Goal: Task Accomplishment & Management: Use online tool/utility

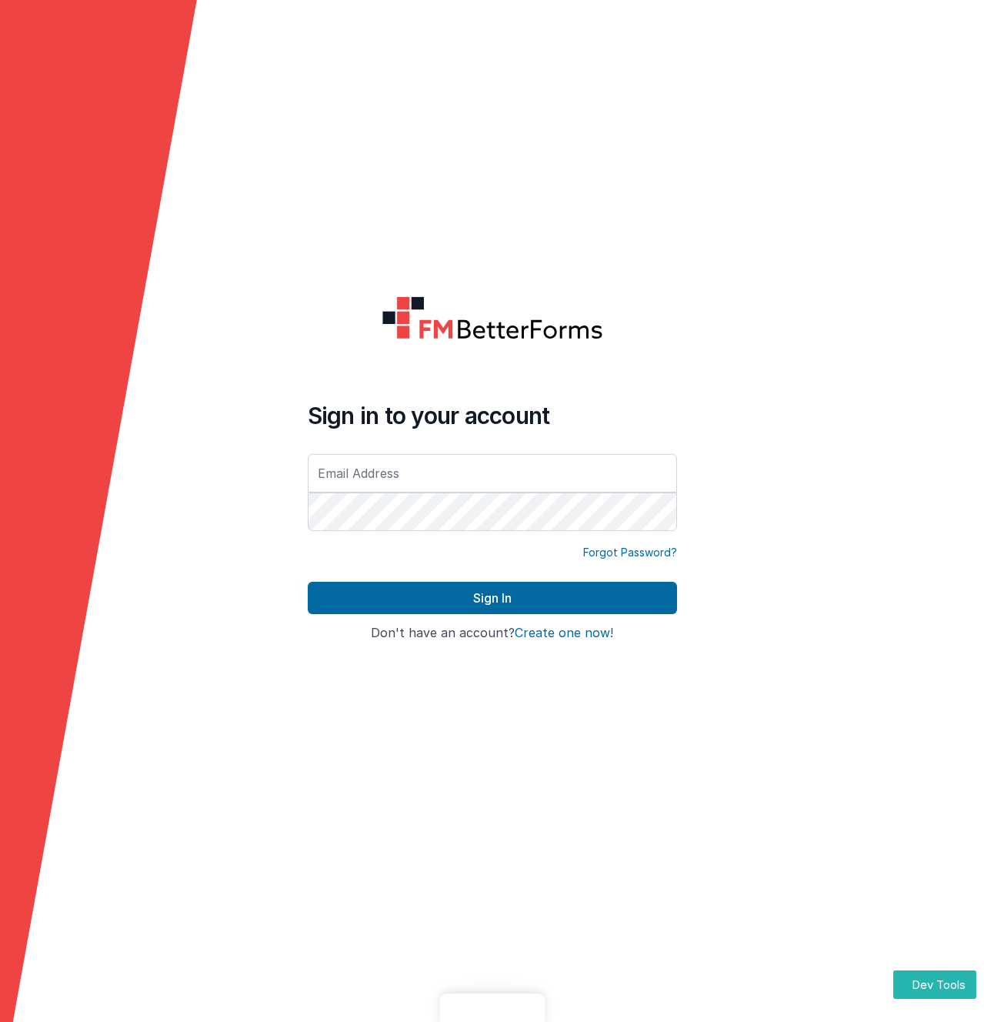
click at [335, 125] on form "Sign in to your account Forgot Password? Sign In Sign in with Google Don't have…" at bounding box center [492, 511] width 984 height 1022
click at [137, 657] on icon at bounding box center [98, 511] width 197 height 1022
click at [403, 472] on input "text" at bounding box center [492, 473] width 369 height 38
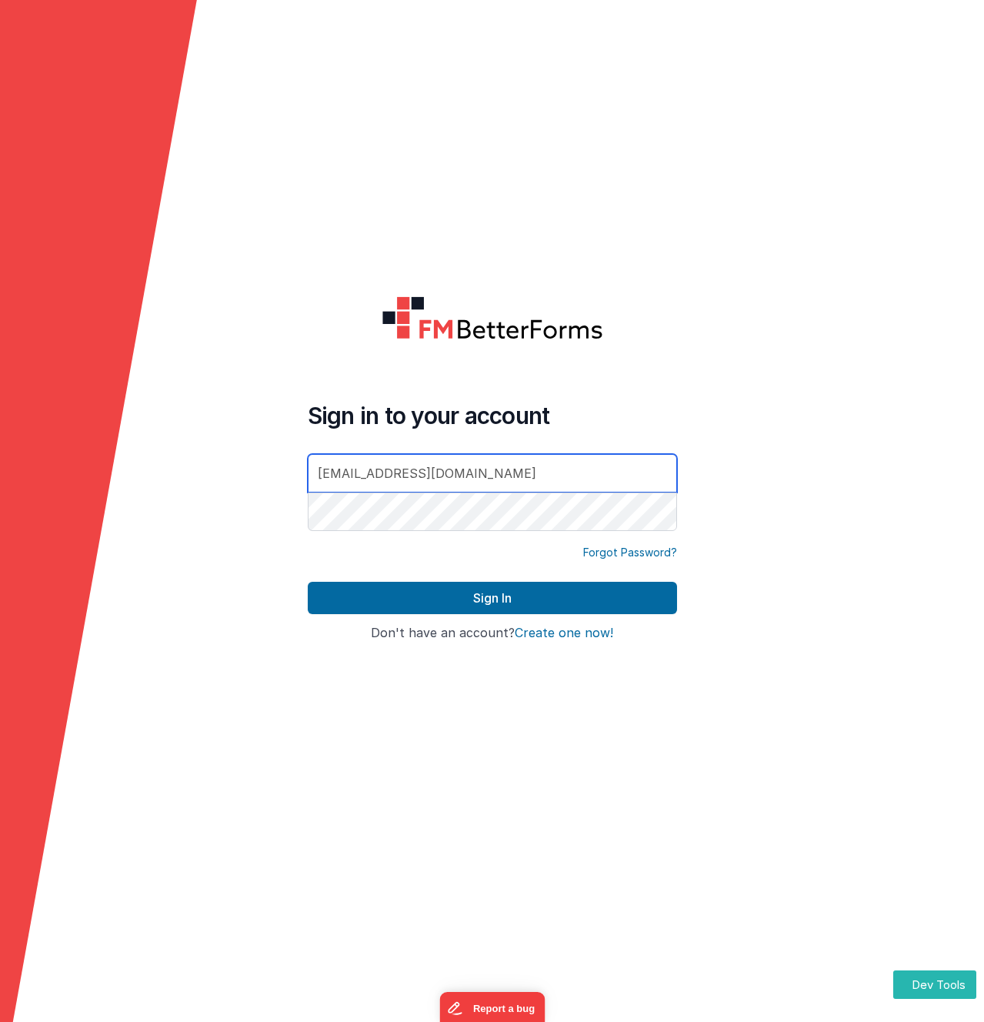
type input "[EMAIL_ADDRESS][DOMAIN_NAME]"
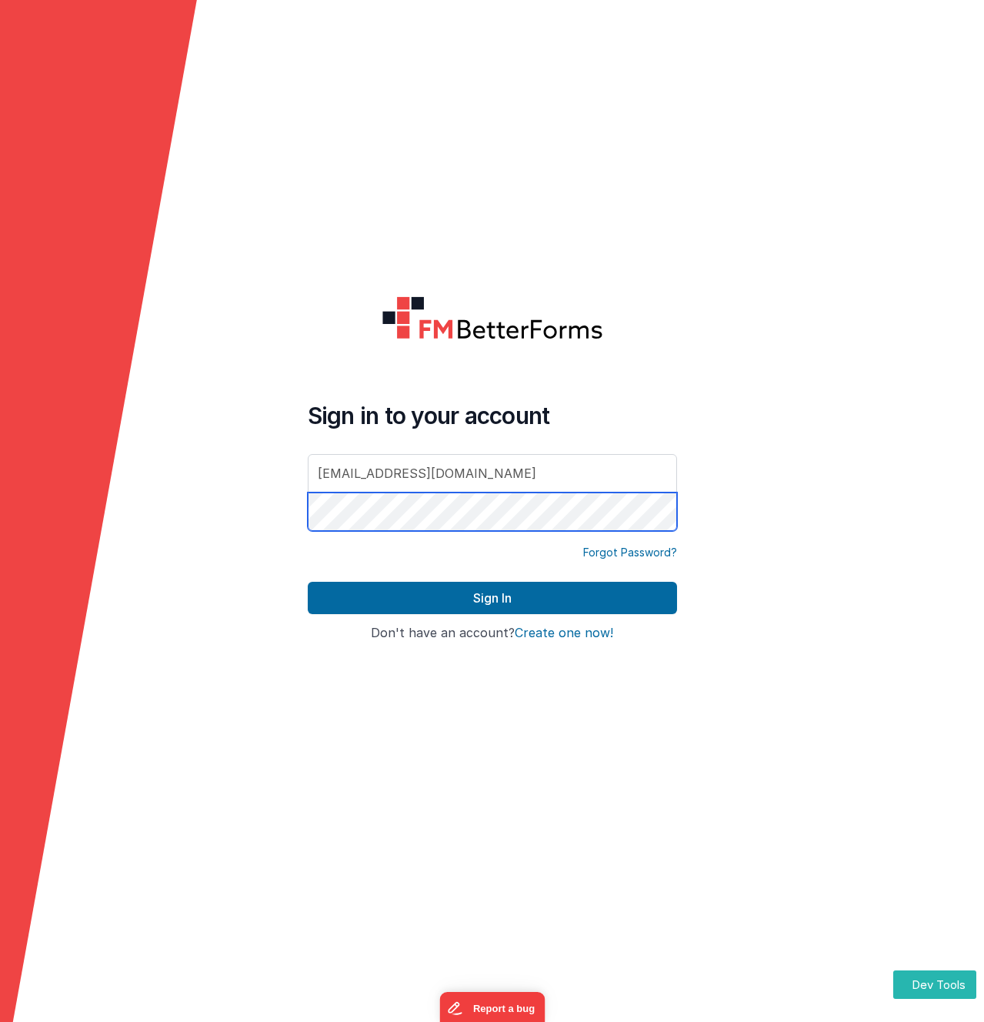
click at [308, 582] on button "Sign In" at bounding box center [492, 598] width 369 height 32
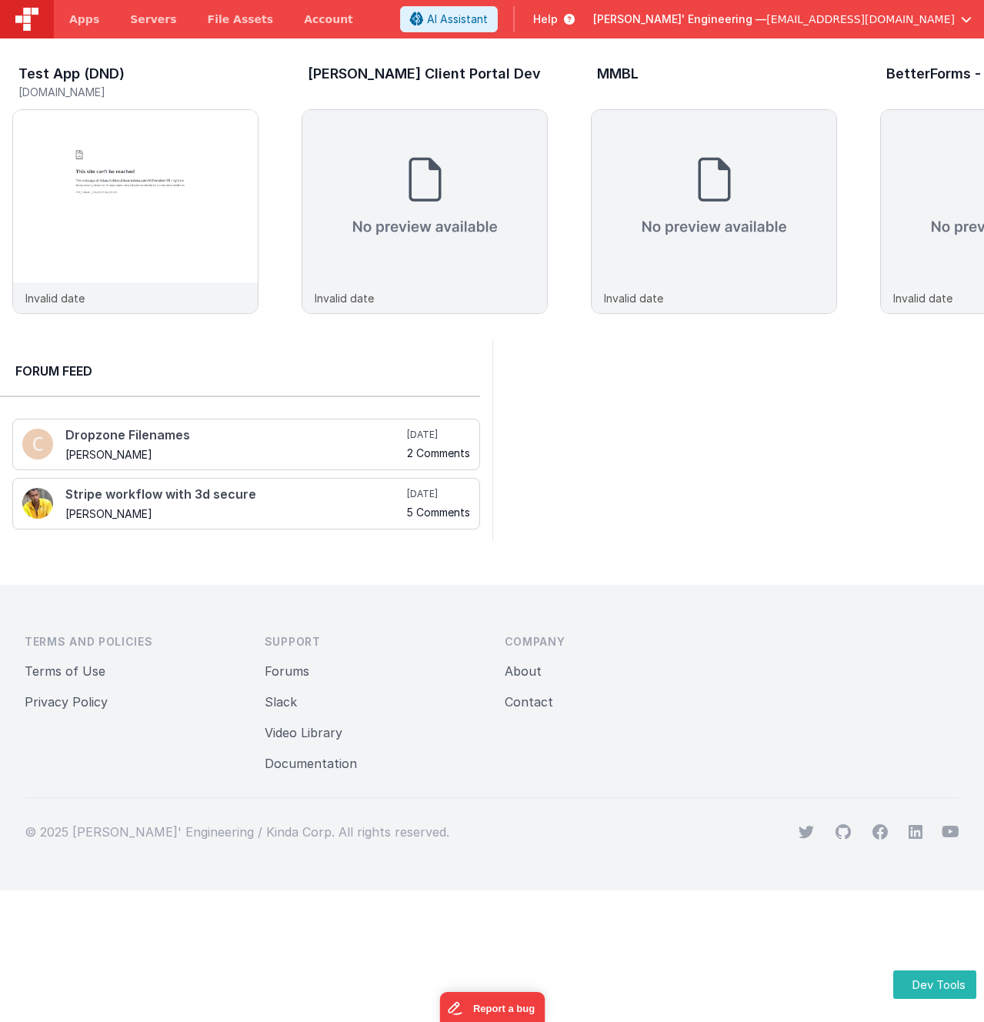
click at [649, 376] on div at bounding box center [739, 441] width 493 height 202
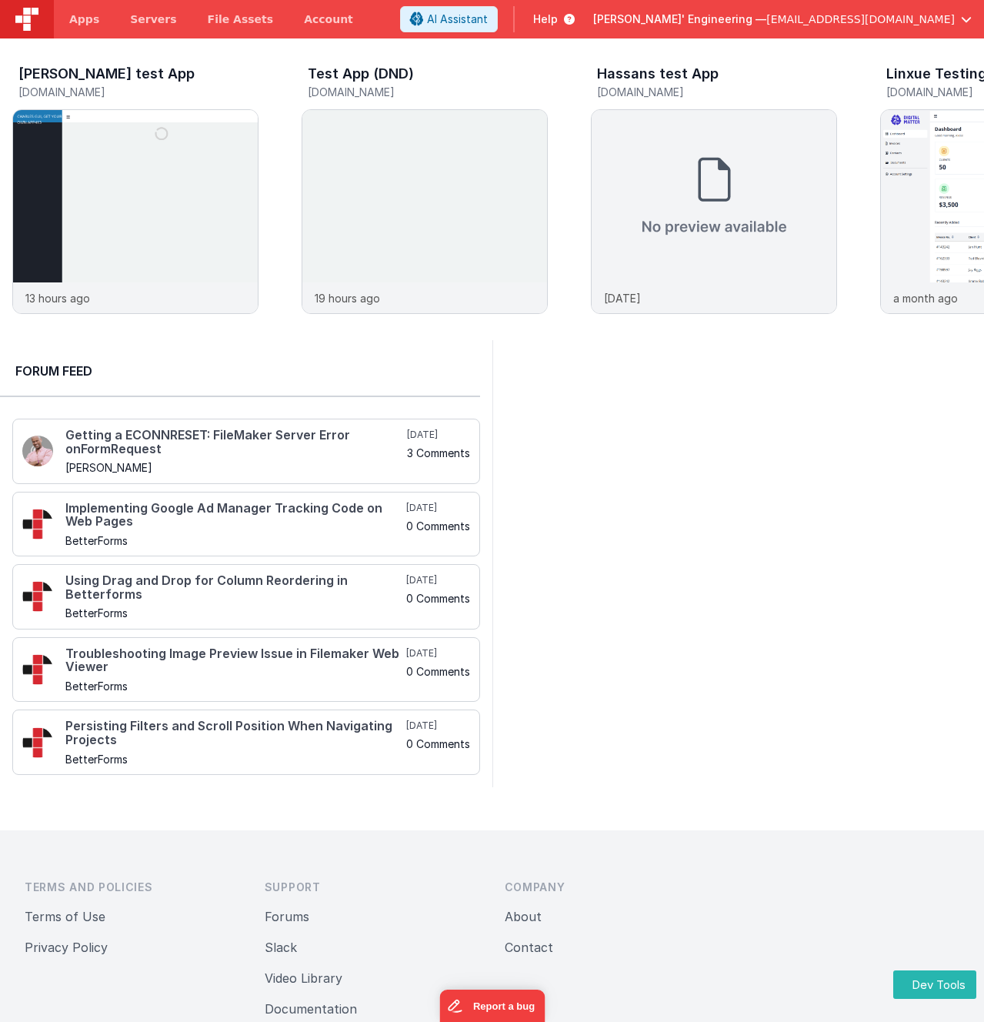
click at [640, 590] on div at bounding box center [739, 563] width 493 height 447
click at [738, 396] on div at bounding box center [739, 563] width 493 height 447
click at [403, 177] on img at bounding box center [424, 232] width 245 height 245
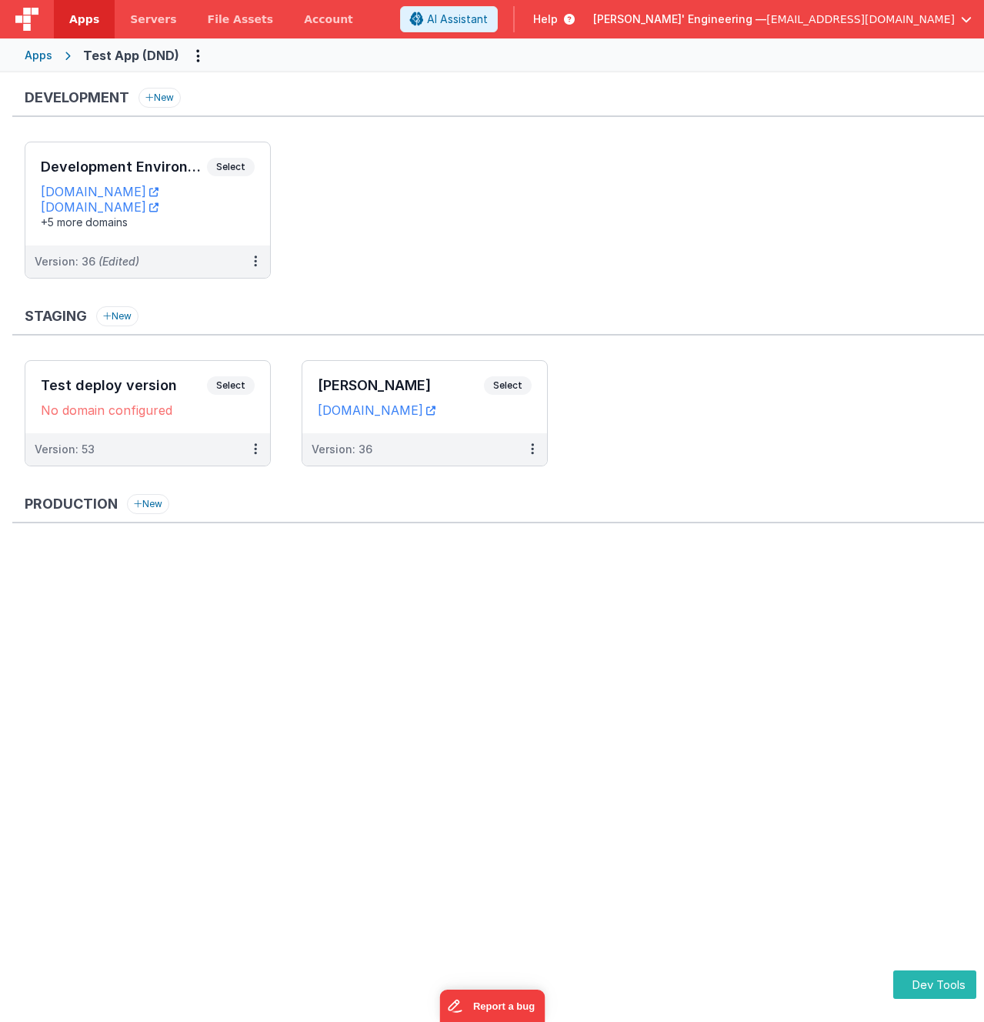
click at [365, 195] on ul "Development Environment Select URLs testappdnd.fmbetterforms.com test-c9.bfoper…" at bounding box center [505, 218] width 960 height 152
click at [233, 156] on div "Development Environment Select URLs testappdnd.fmbetterforms.com test-c9.bfoper…" at bounding box center [147, 193] width 245 height 103
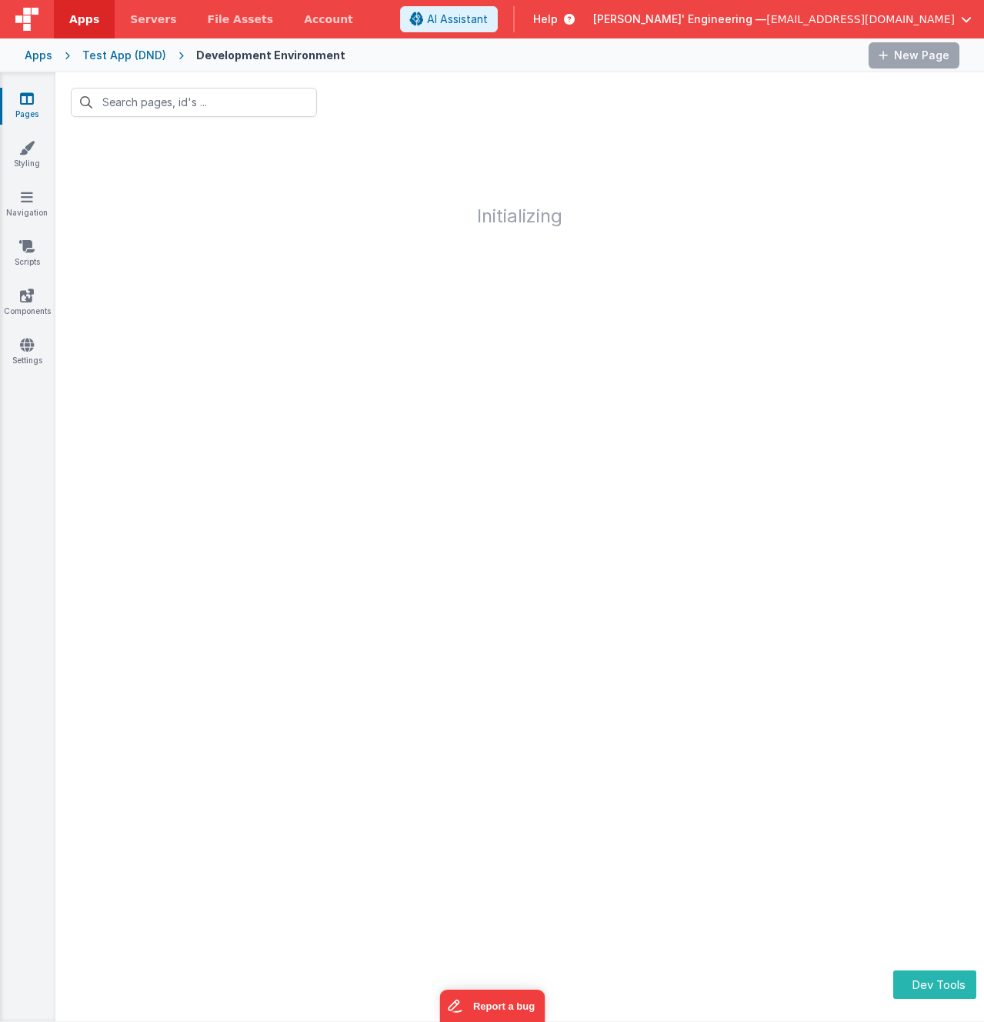
click at [458, 40] on div "Apps Test App (DND) Development Environment New Page" at bounding box center [492, 55] width 984 height 34
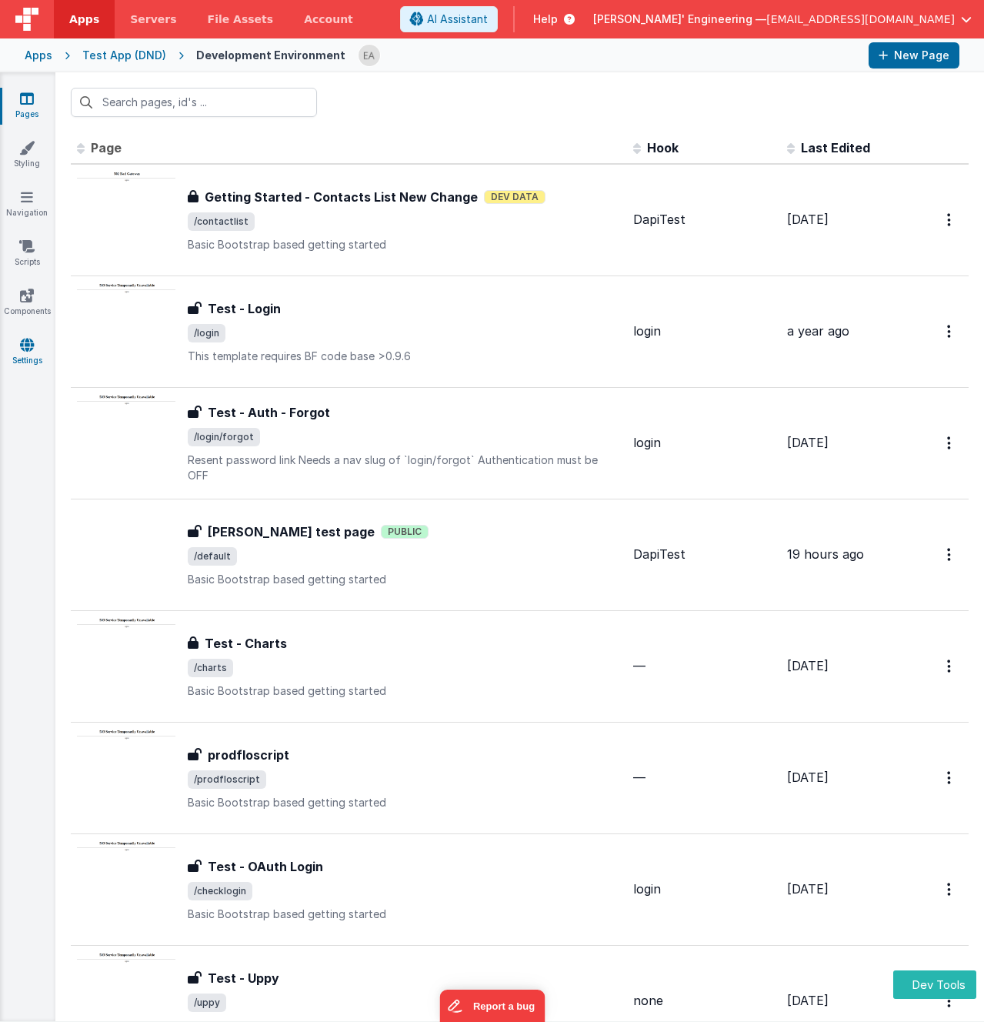
click at [44, 357] on link "Settings" at bounding box center [26, 352] width 55 height 31
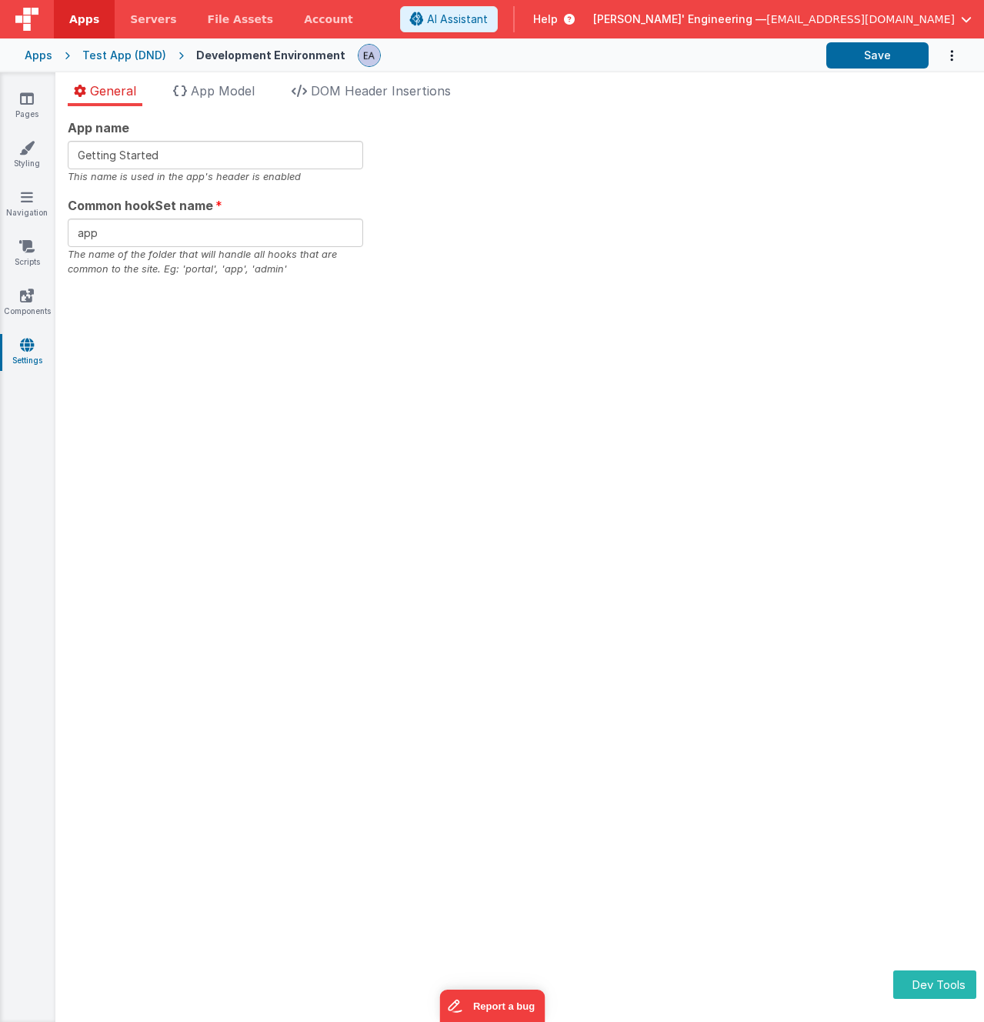
click at [192, 442] on div "App name Getting Started This name is used in the app's header is enabled Commo…" at bounding box center [519, 564] width 929 height 916
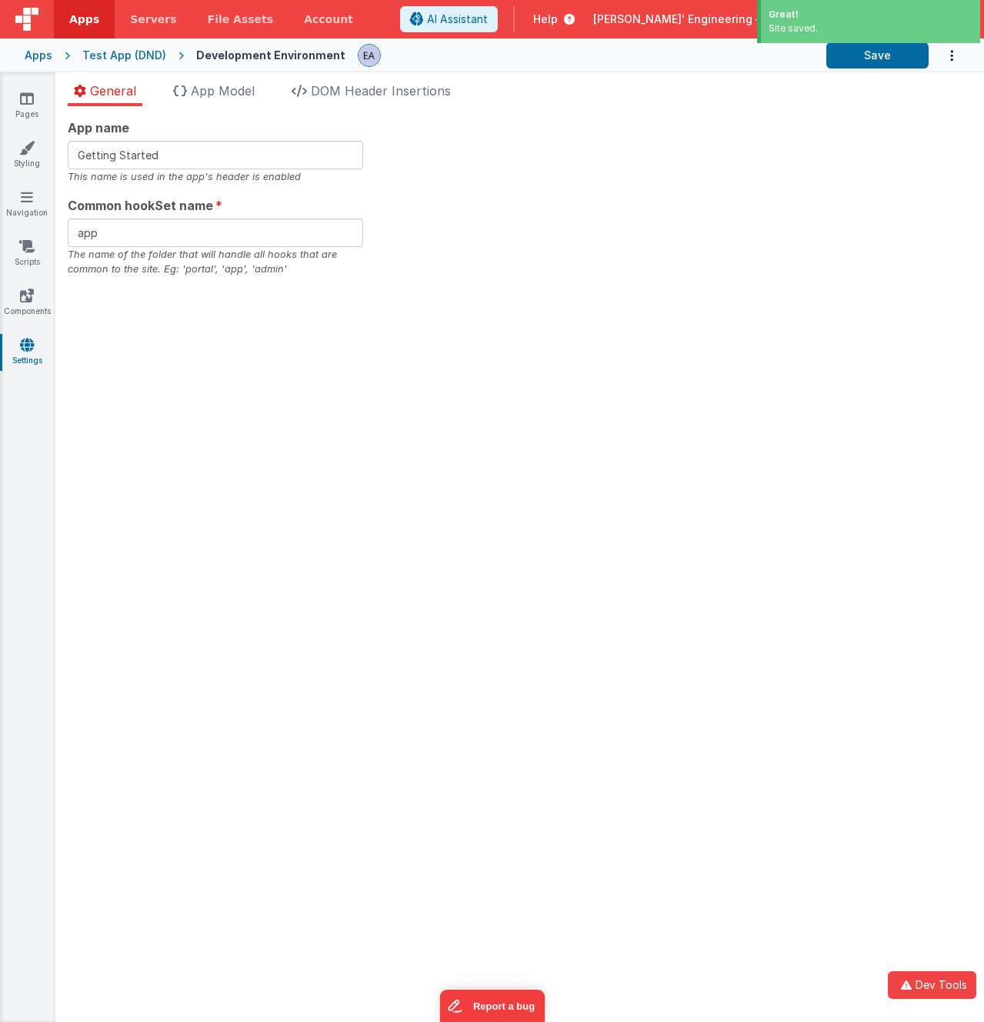
click at [803, 23] on div "Site saved." at bounding box center [871, 29] width 204 height 14
click at [493, 328] on div "App name Getting Started This name is used in the app's header is enabled Commo…" at bounding box center [519, 564] width 929 height 916
click at [797, 35] on header "Apps Servers File Assets Account Some FUTURE Slot AI Assistant Help Delfs' Engi…" at bounding box center [492, 19] width 984 height 38
click at [767, 25] on span "[PERSON_NAME]' Engineering —" at bounding box center [679, 19] width 173 height 15
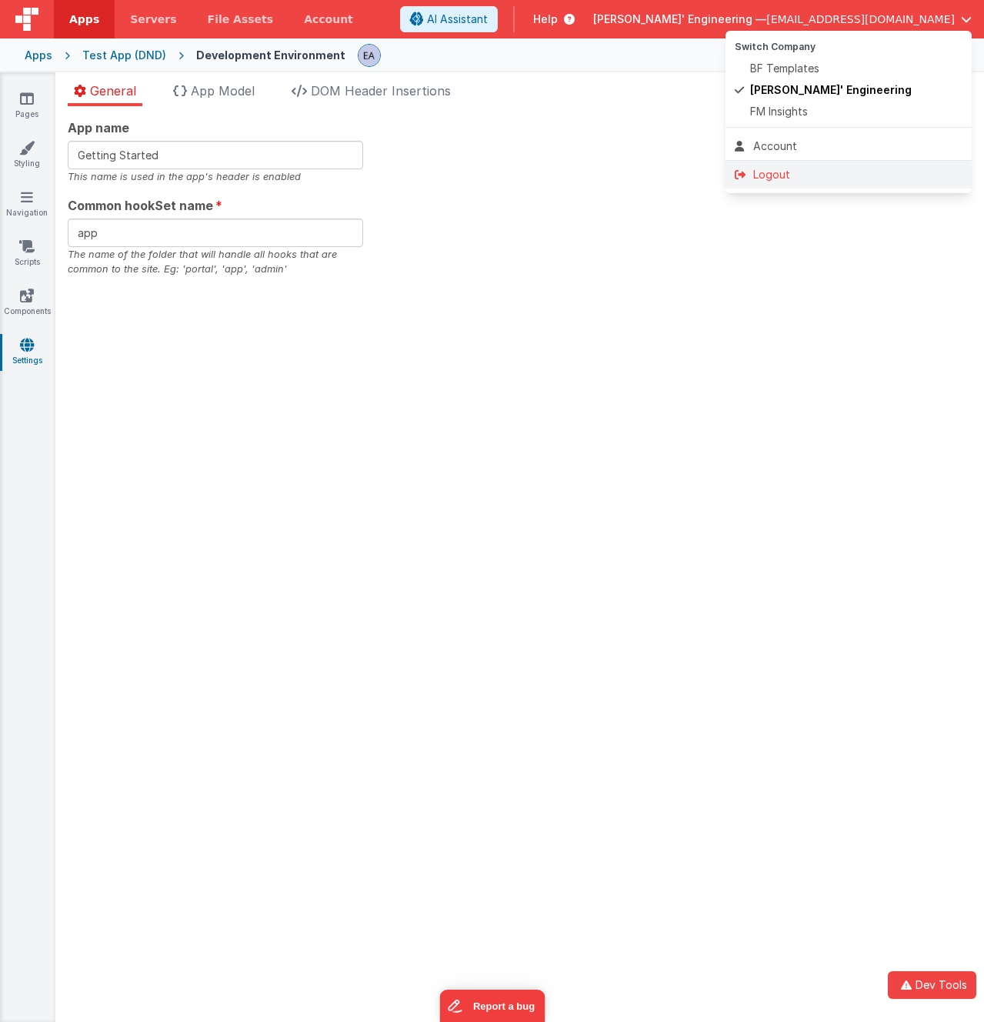
click at [759, 170] on div "Logout" at bounding box center [849, 174] width 228 height 15
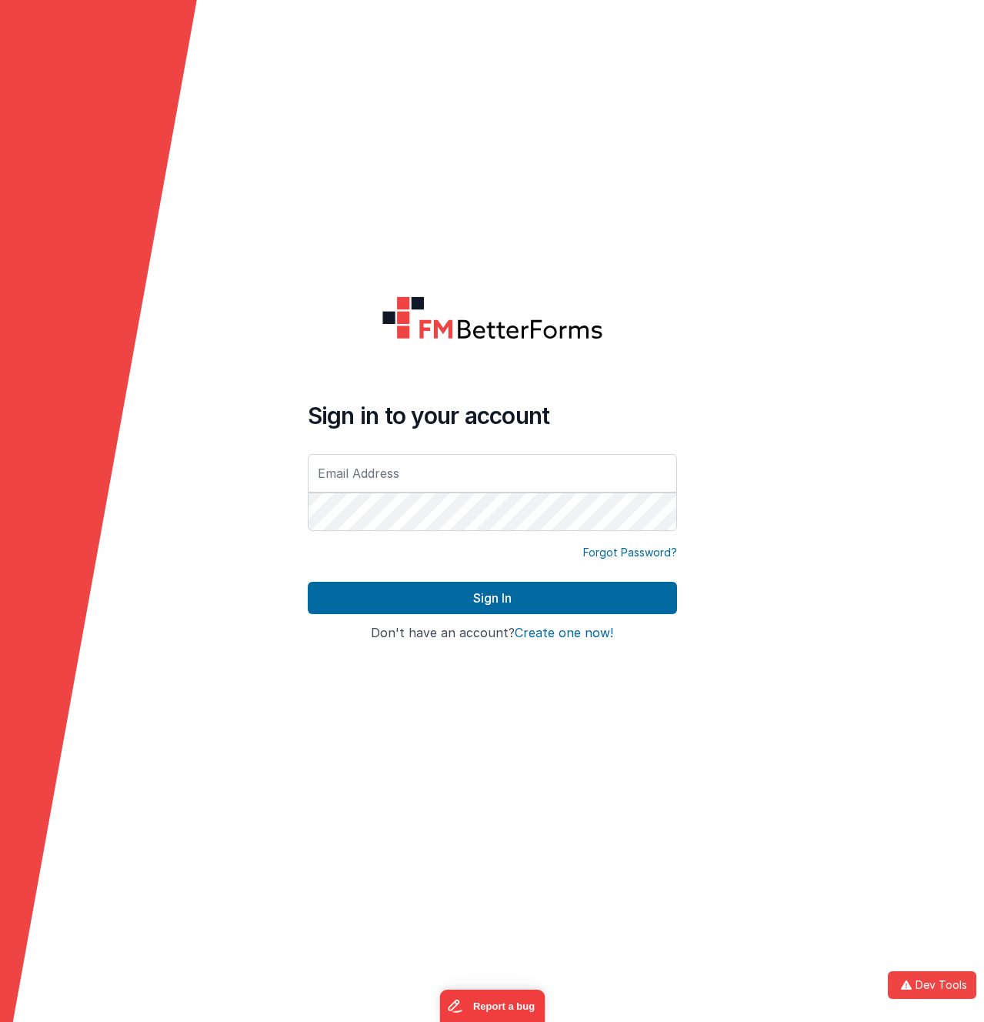
click at [392, 483] on input "text" at bounding box center [492, 473] width 369 height 38
type input "[EMAIL_ADDRESS][DOMAIN_NAME]"
click at [93, 506] on polygon at bounding box center [98, 547] width 197 height 1094
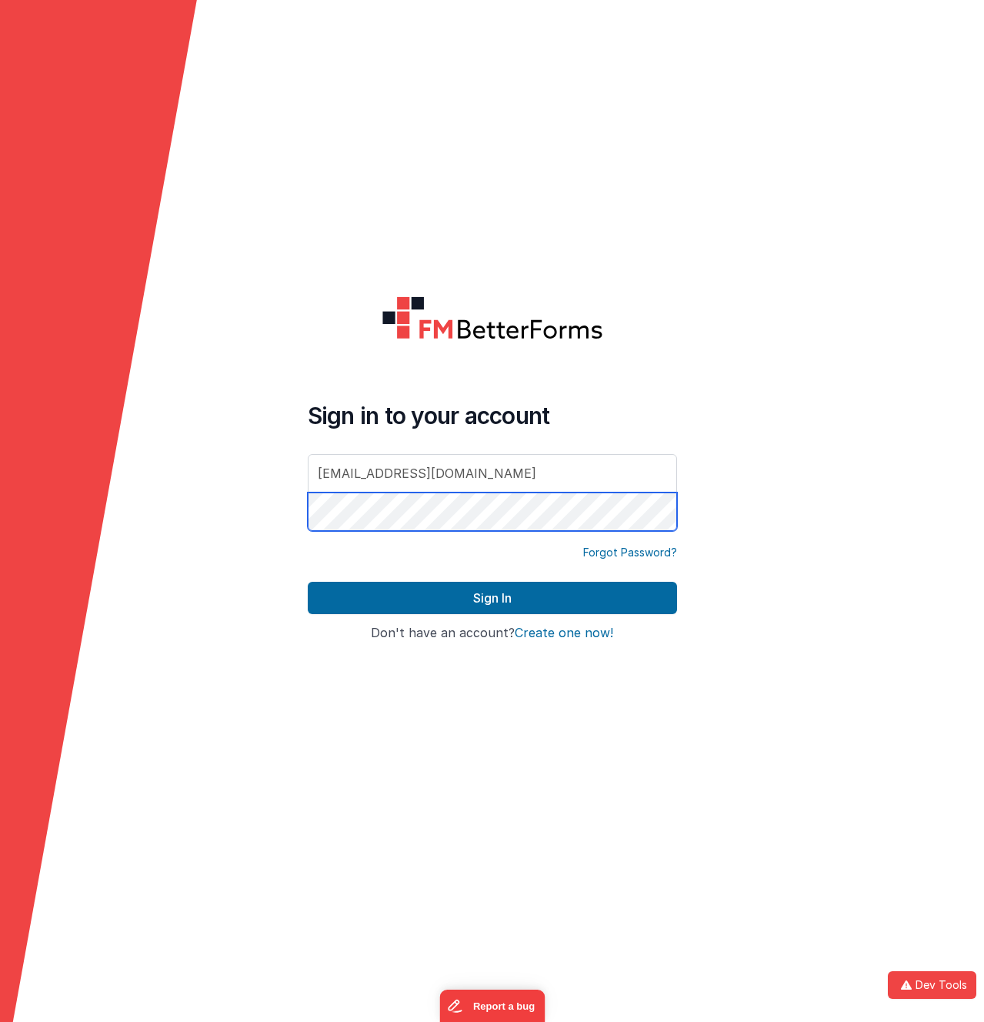
click at [308, 582] on button "Sign In" at bounding box center [492, 598] width 369 height 32
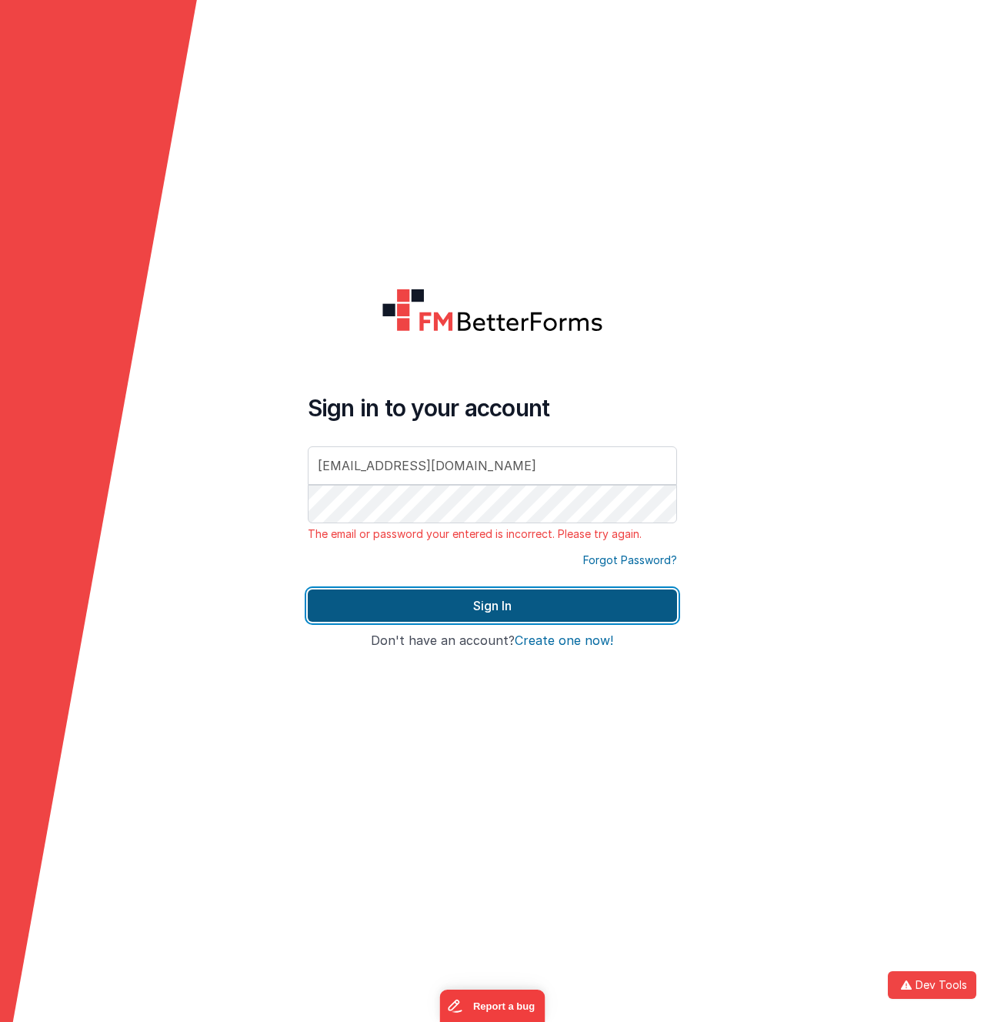
click at [478, 600] on button "Sign In" at bounding box center [492, 606] width 369 height 32
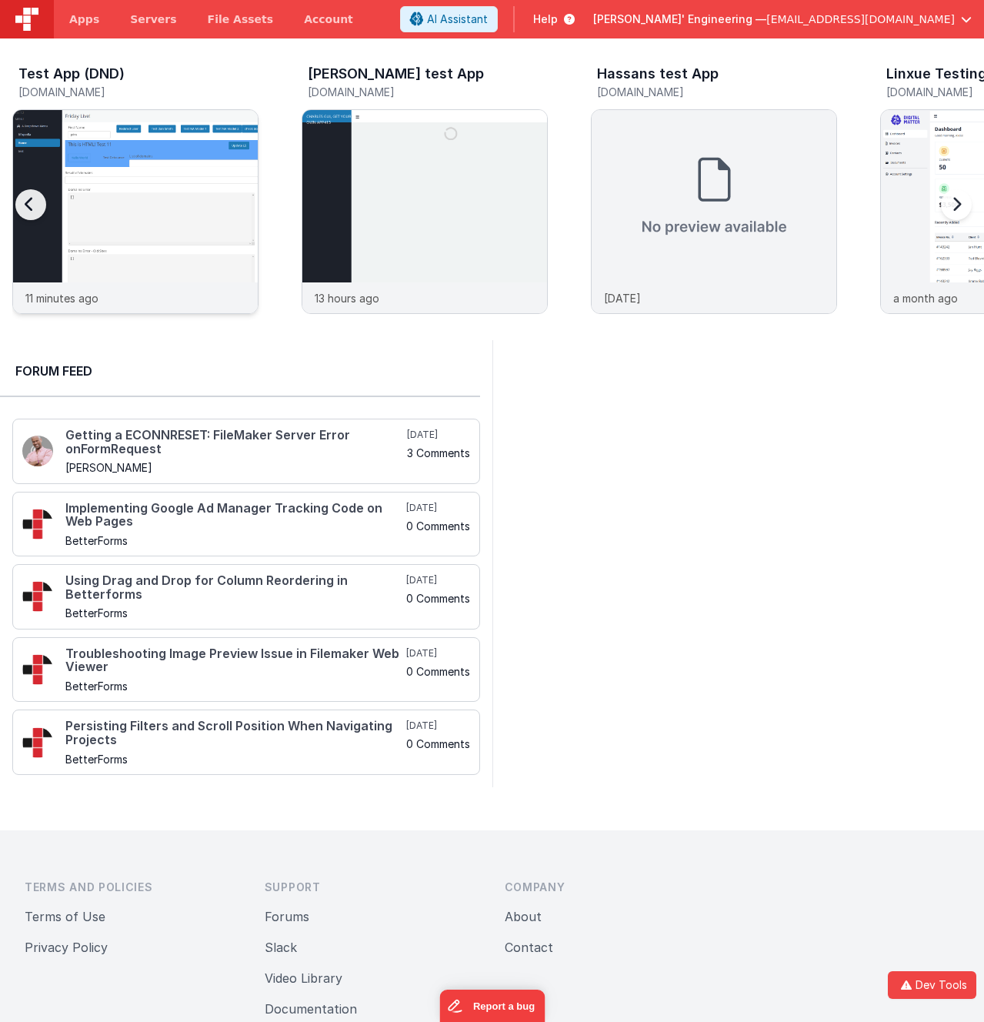
click at [138, 218] on img at bounding box center [135, 232] width 245 height 245
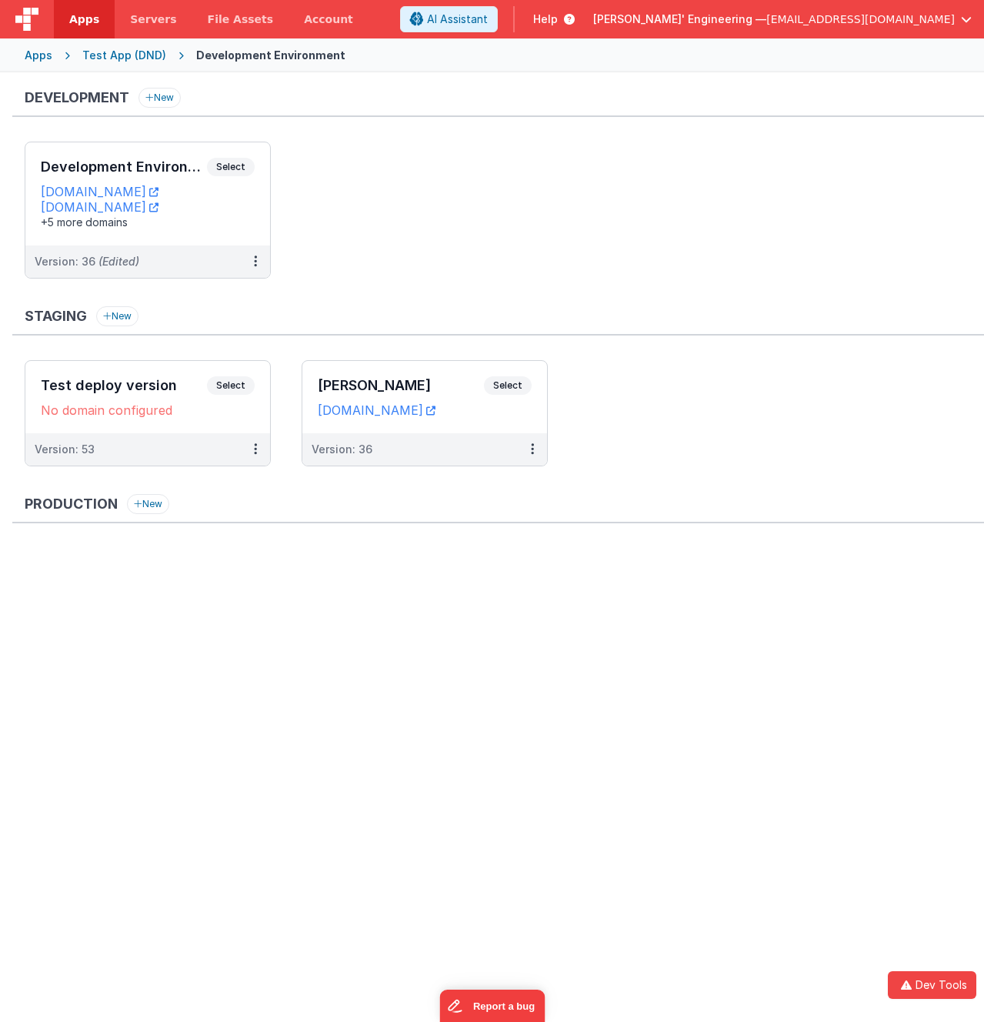
click at [376, 180] on ul "Development Environment Select URLs testappdnd.fmbetterforms.com test-c9.bfoper…" at bounding box center [505, 218] width 960 height 152
click at [246, 164] on span "Select" at bounding box center [231, 167] width 48 height 18
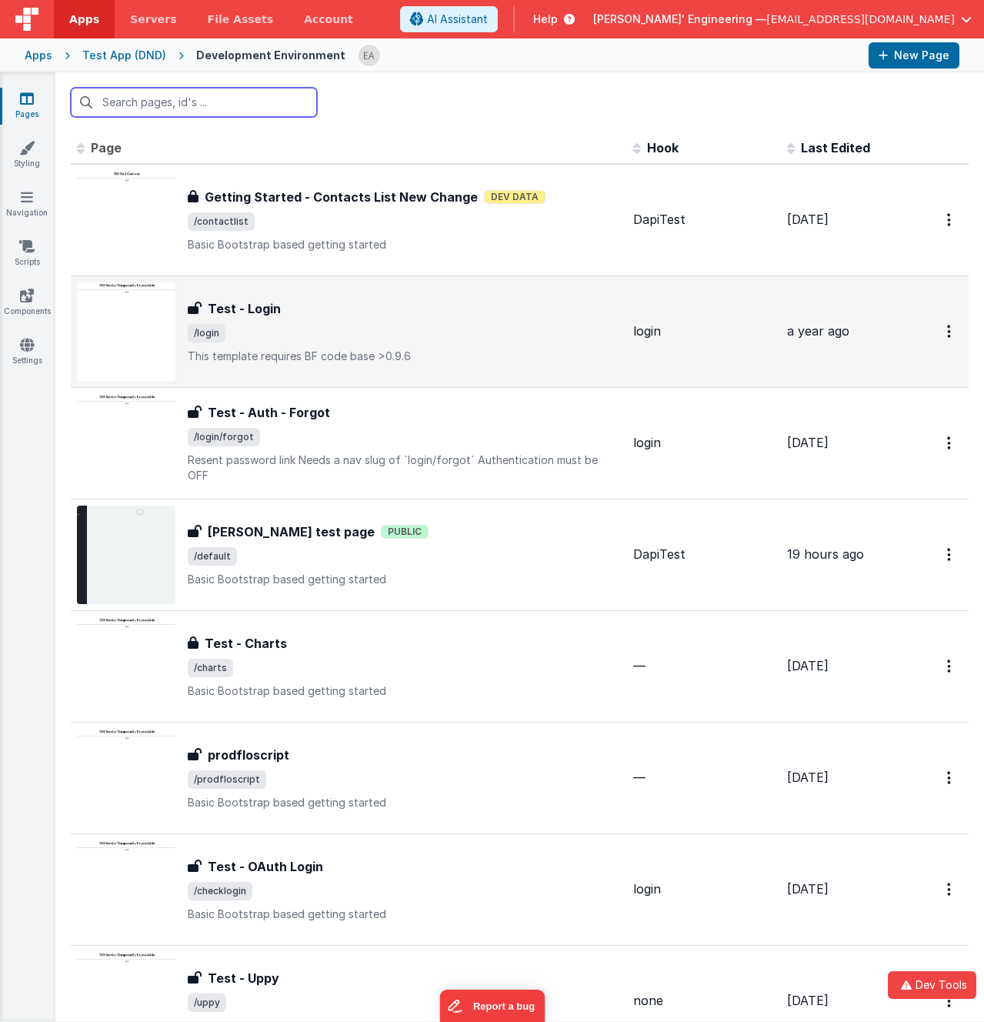
scroll to position [276, 0]
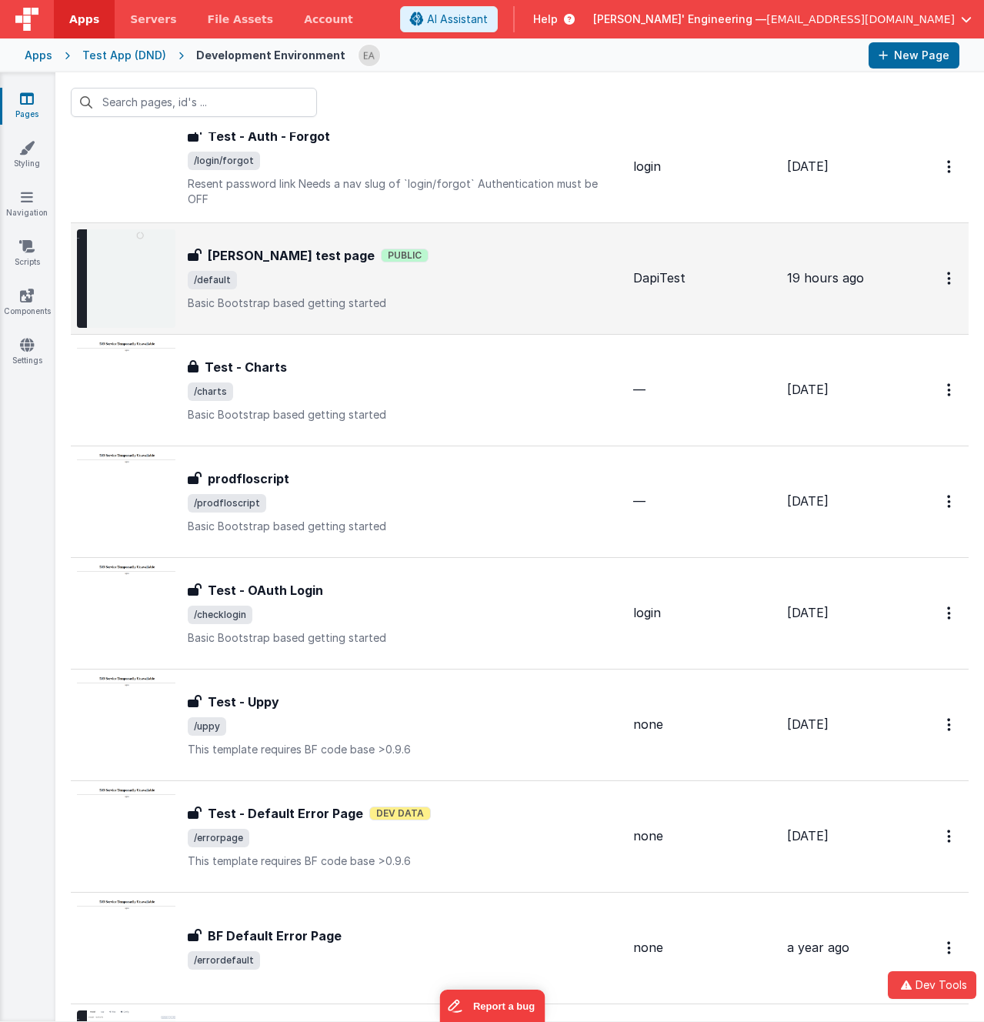
click at [446, 279] on span "/default" at bounding box center [404, 280] width 433 height 18
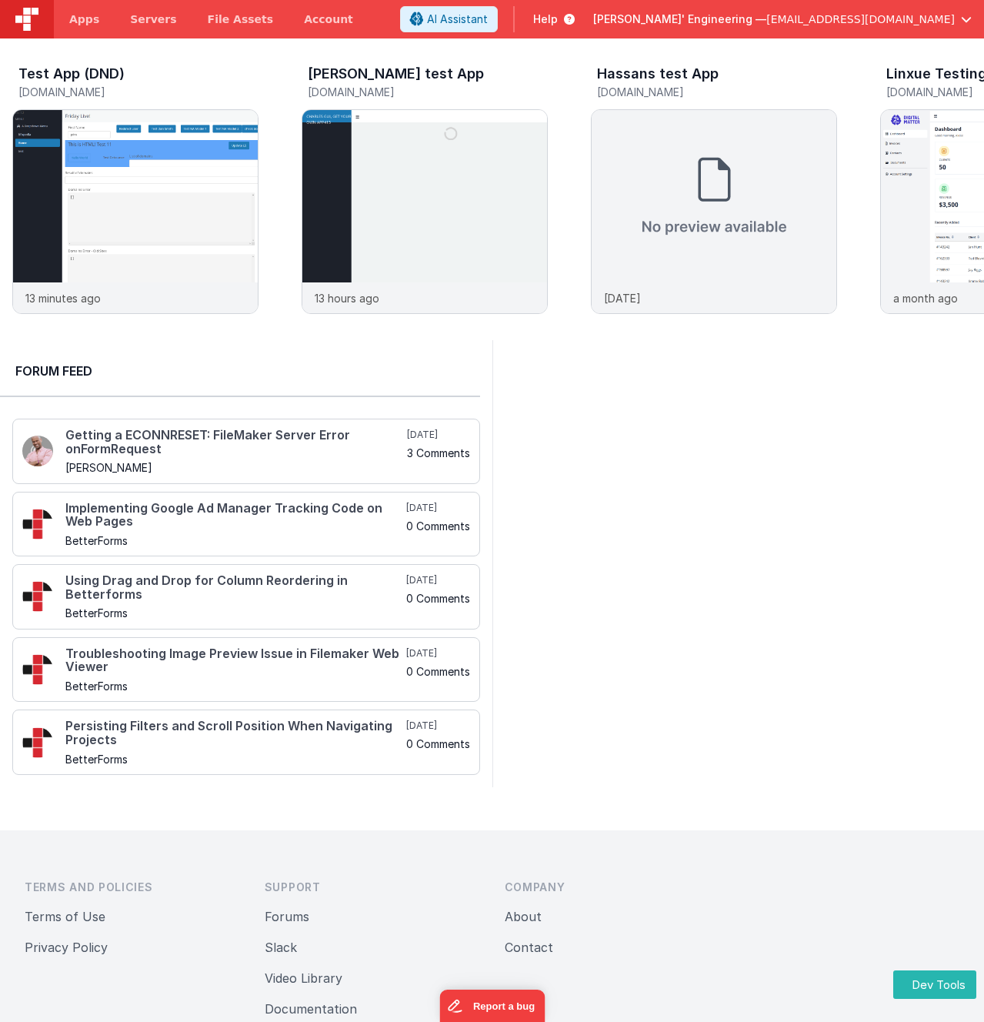
click at [155, 60] on div "Test App (DND) test-c9.bfoperations.com" at bounding box center [135, 84] width 246 height 49
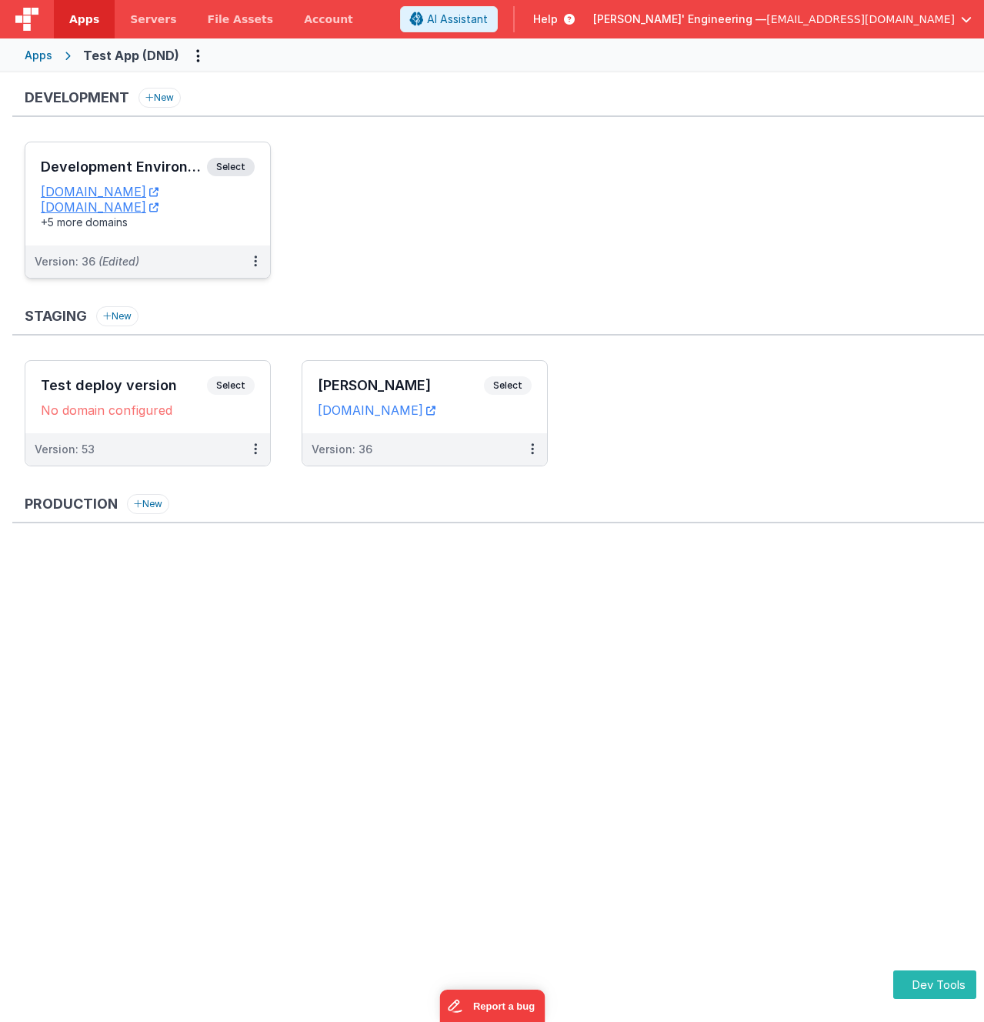
click at [205, 167] on h3 "Development Environment" at bounding box center [124, 166] width 166 height 15
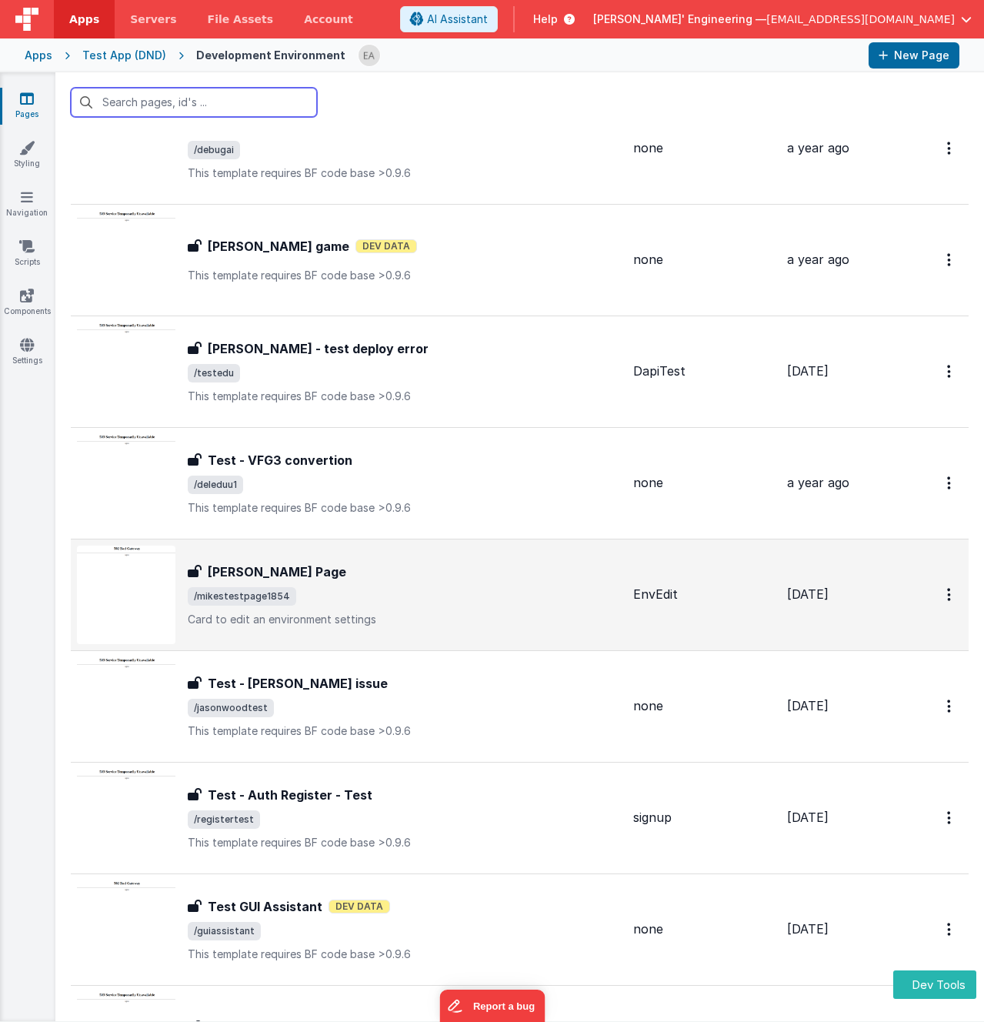
scroll to position [4772, 0]
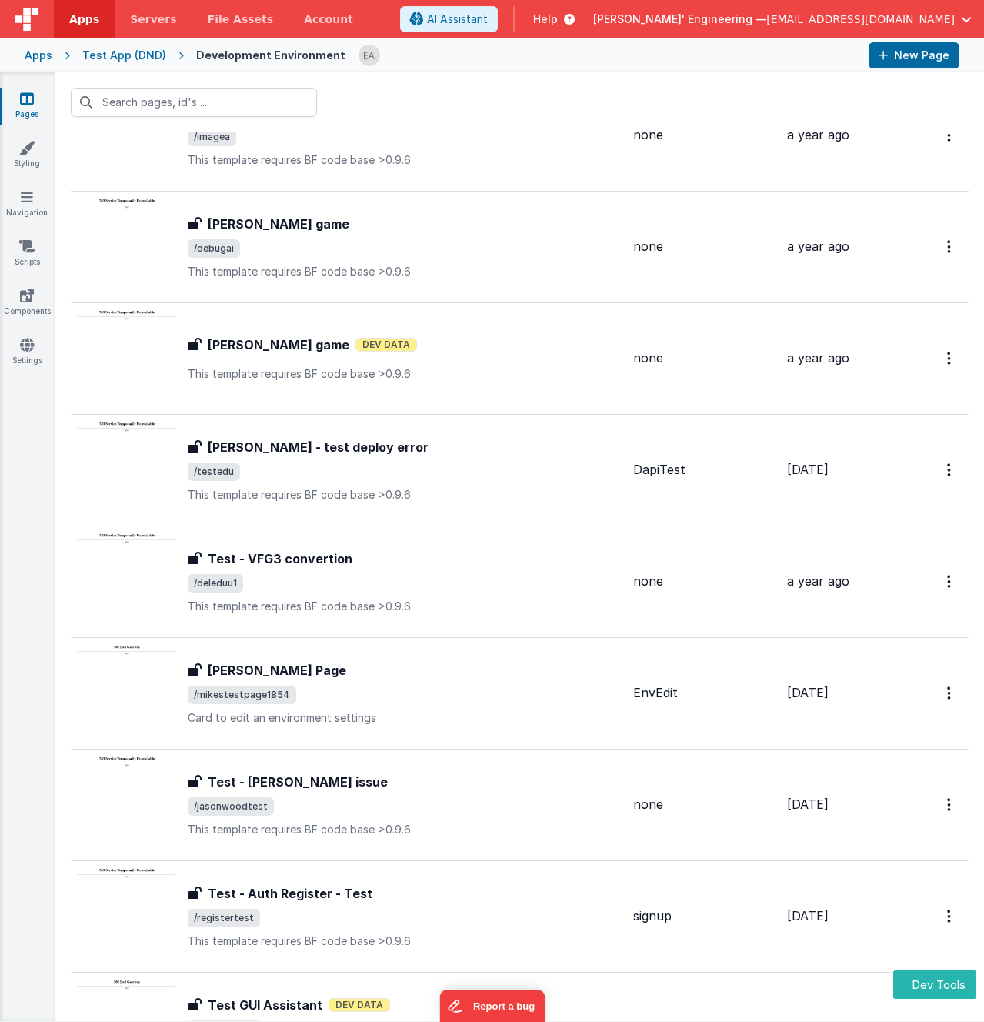
click at [48, 55] on div "Apps" at bounding box center [39, 55] width 28 height 15
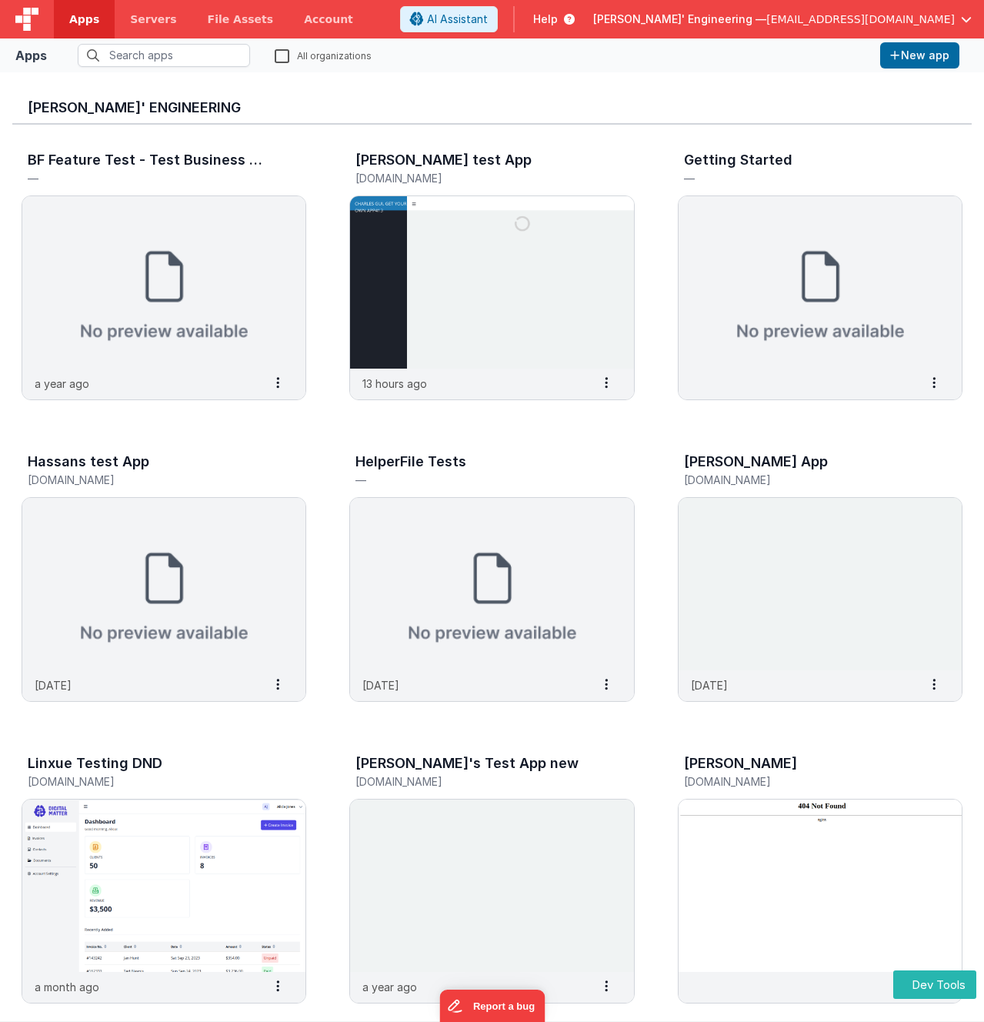
click at [459, 55] on fieldset "All organizations" at bounding box center [463, 55] width 821 height 23
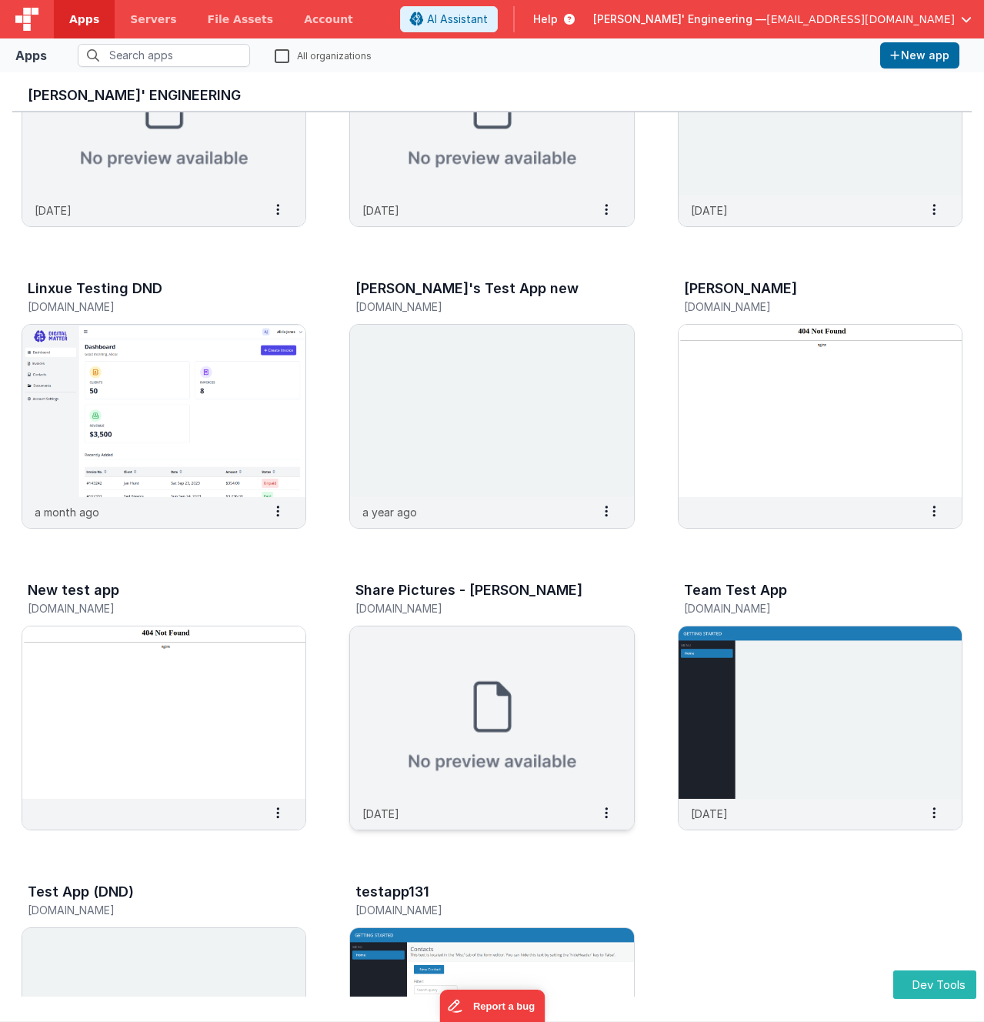
scroll to position [400, 0]
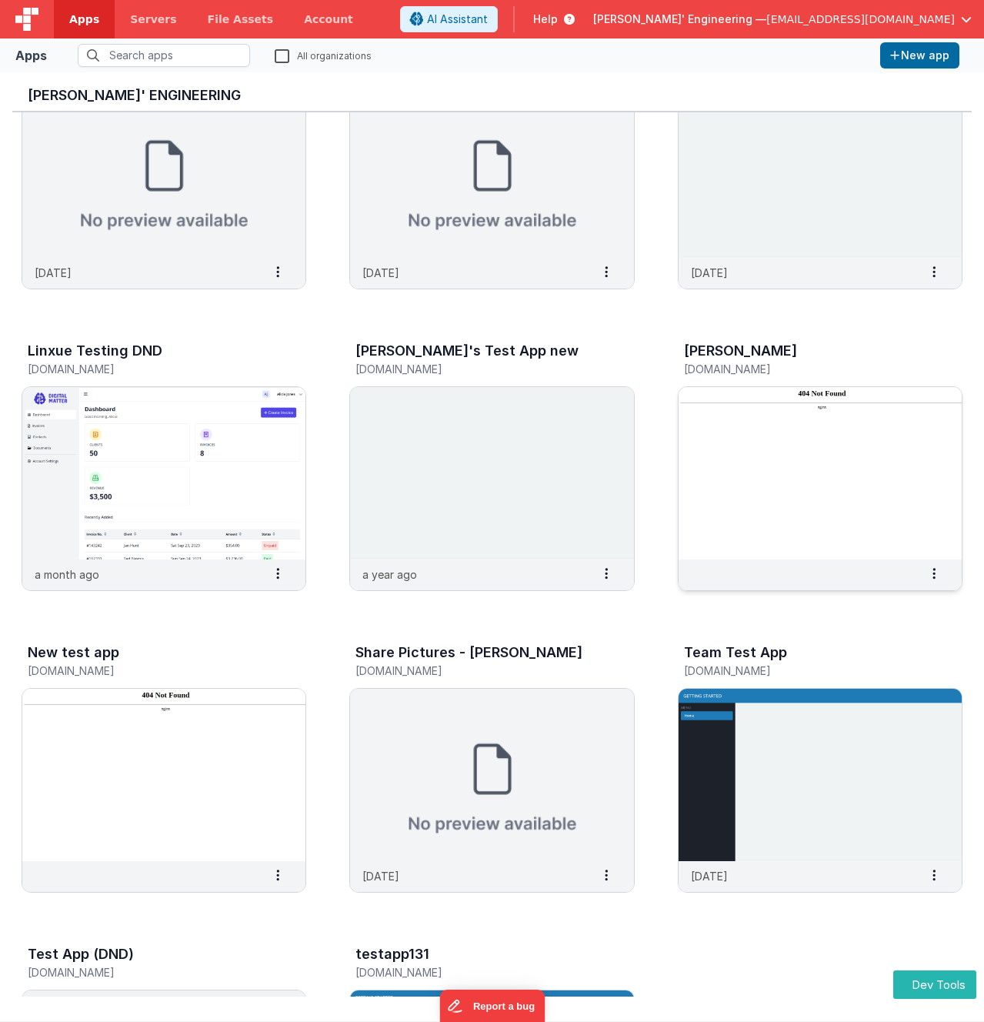
click at [796, 408] on img at bounding box center [820, 473] width 283 height 172
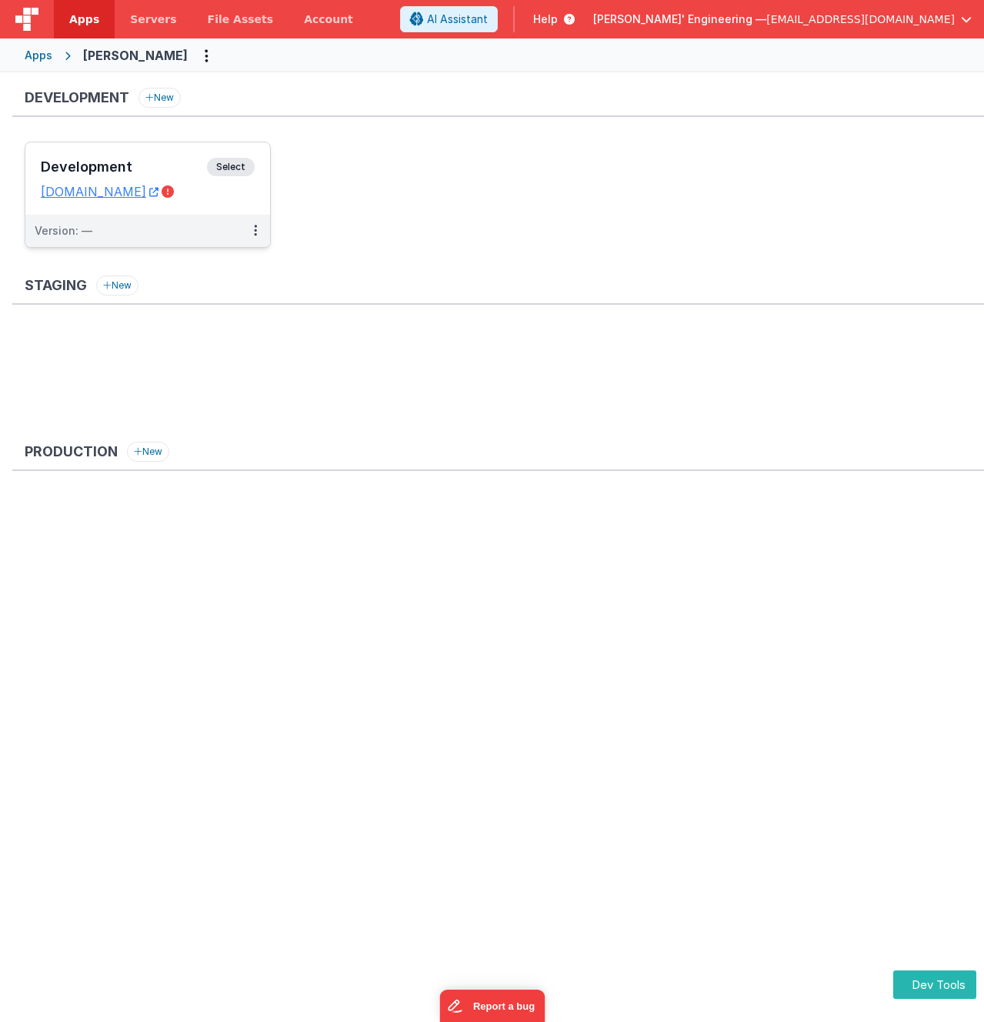
click at [243, 169] on span "Select" at bounding box center [231, 167] width 48 height 18
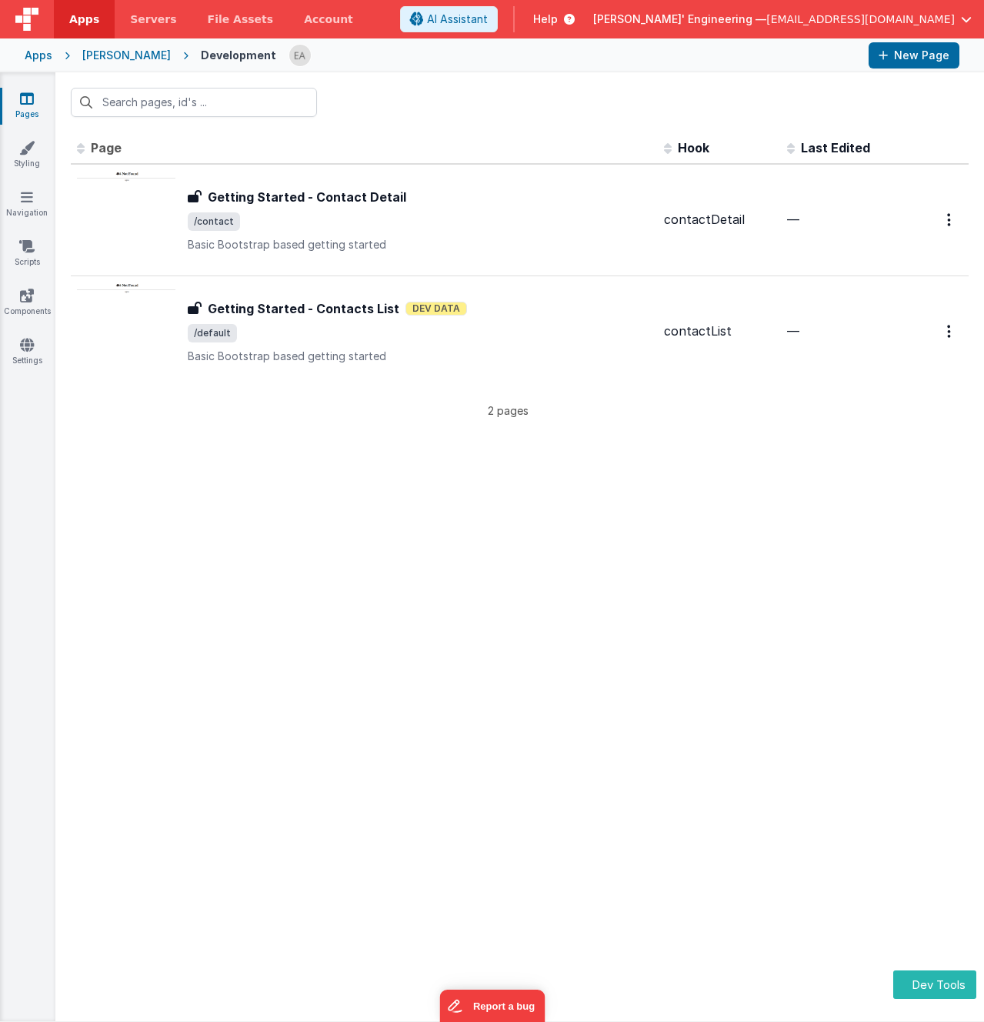
click at [479, 125] on div at bounding box center [519, 102] width 929 height 60
click at [46, 59] on div "Apps" at bounding box center [39, 55] width 28 height 15
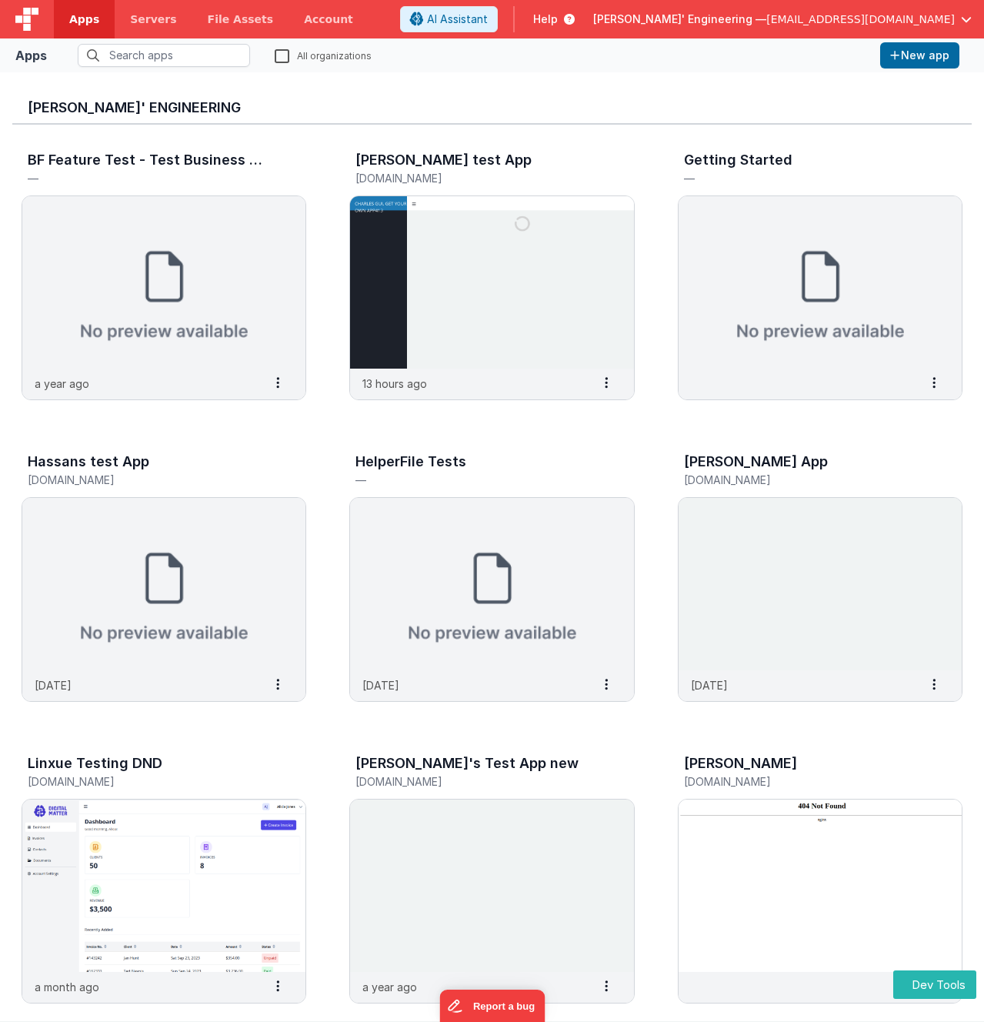
click at [488, 105] on h3 "Delfs' Engineering" at bounding box center [492, 107] width 929 height 15
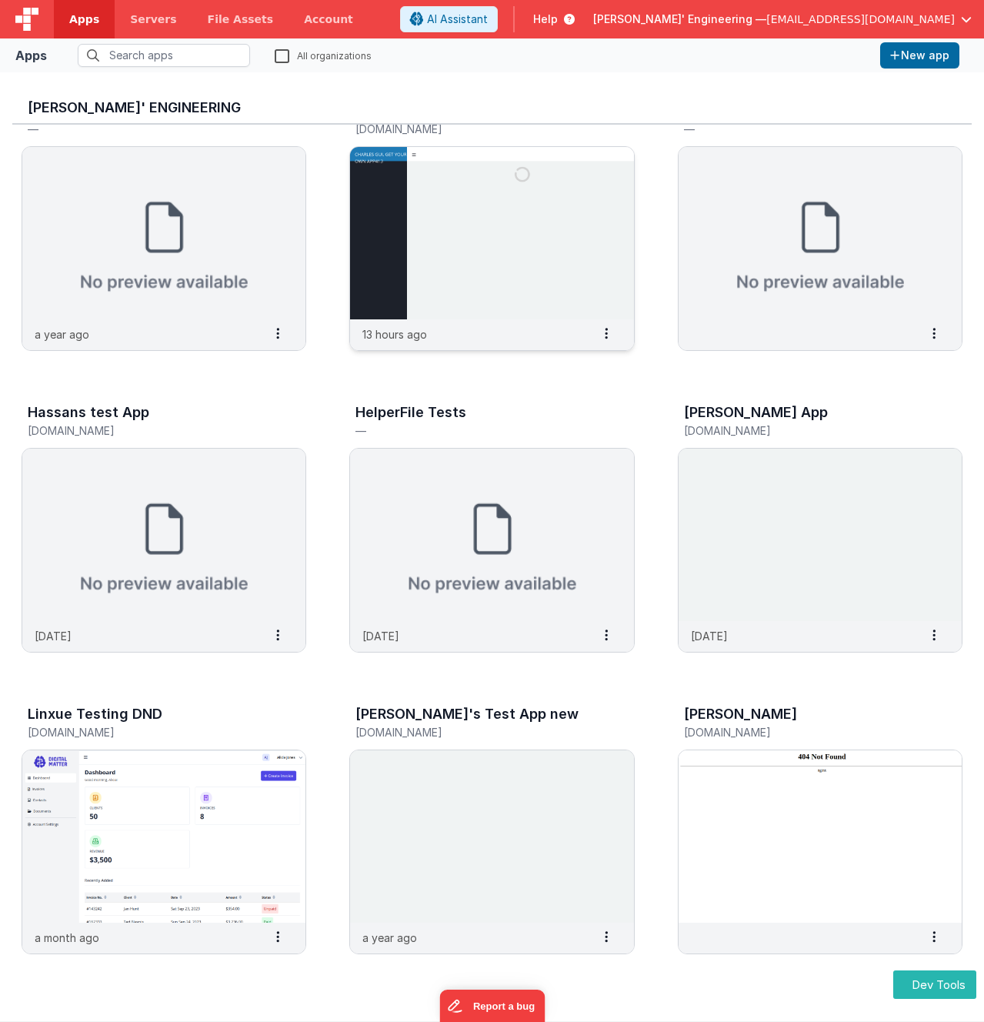
scroll to position [89, 0]
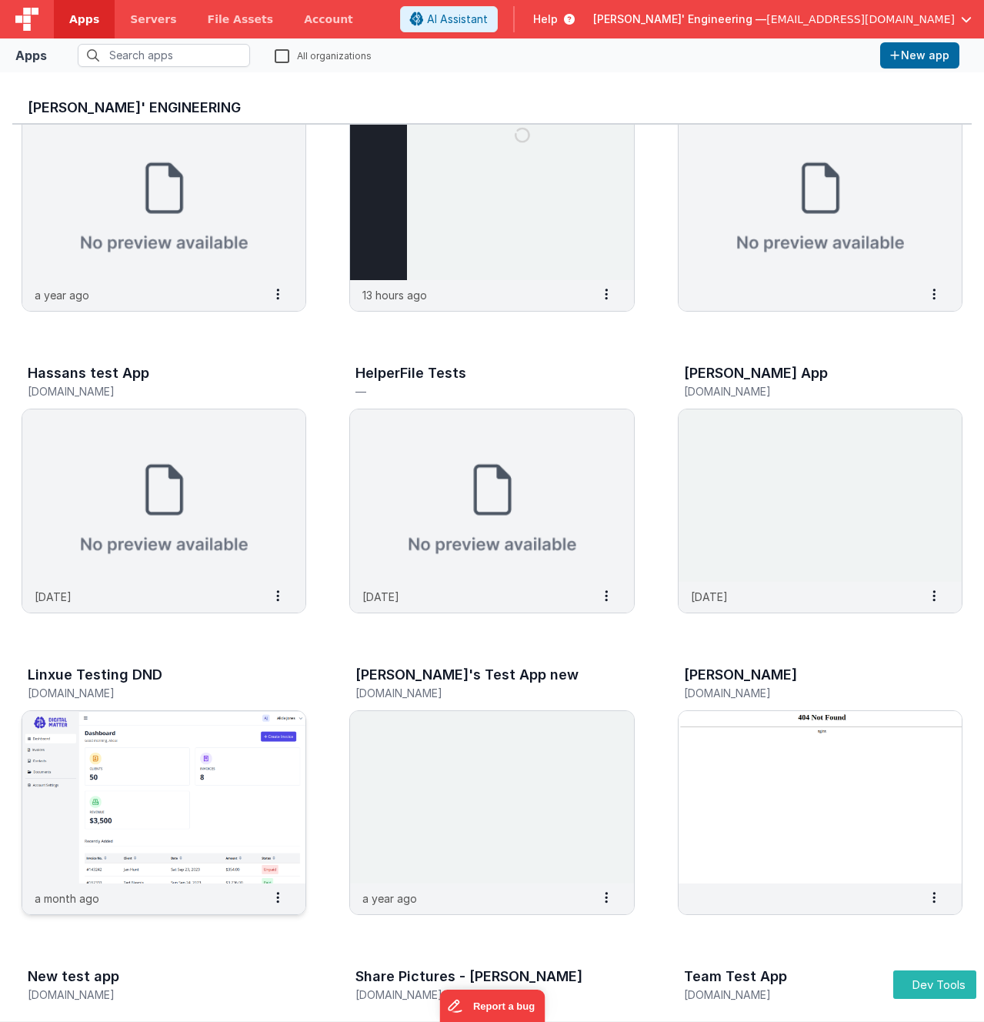
click at [147, 757] on img at bounding box center [163, 797] width 283 height 172
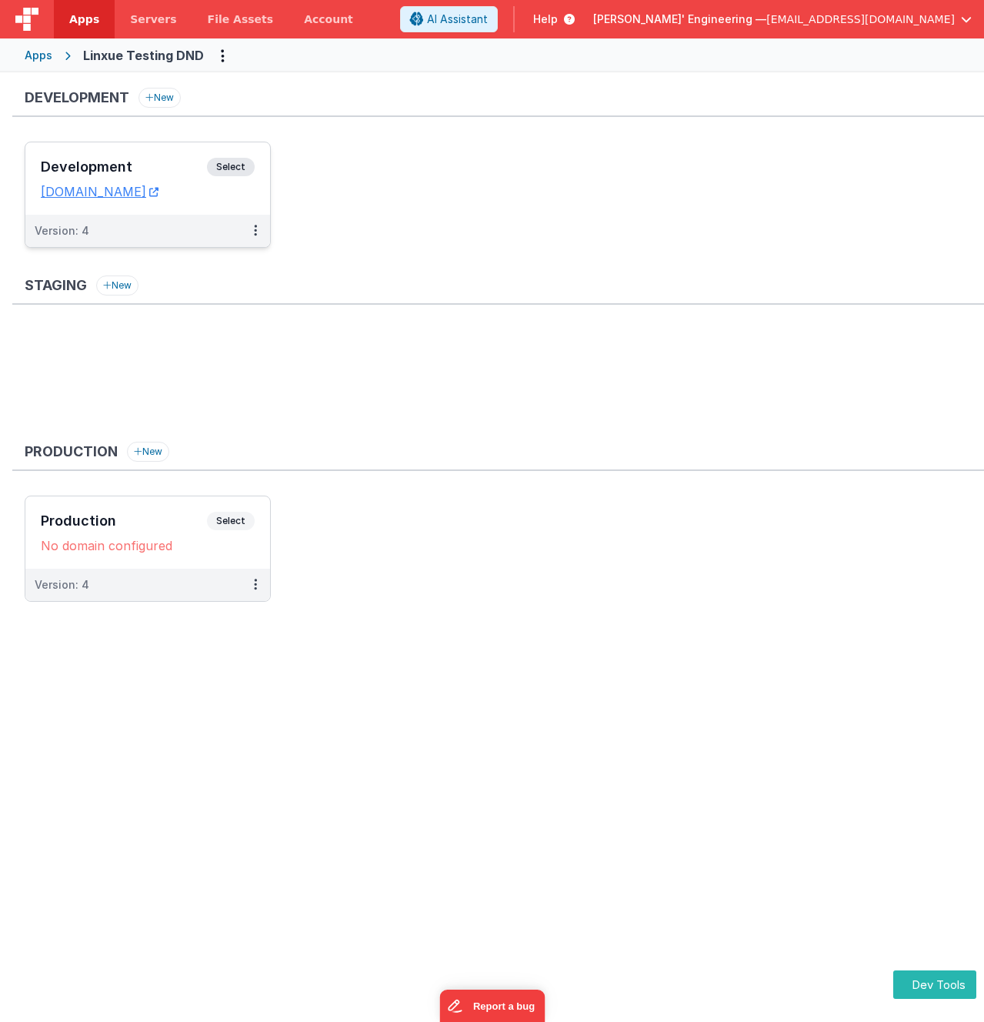
click at [234, 158] on span "Select" at bounding box center [231, 167] width 48 height 18
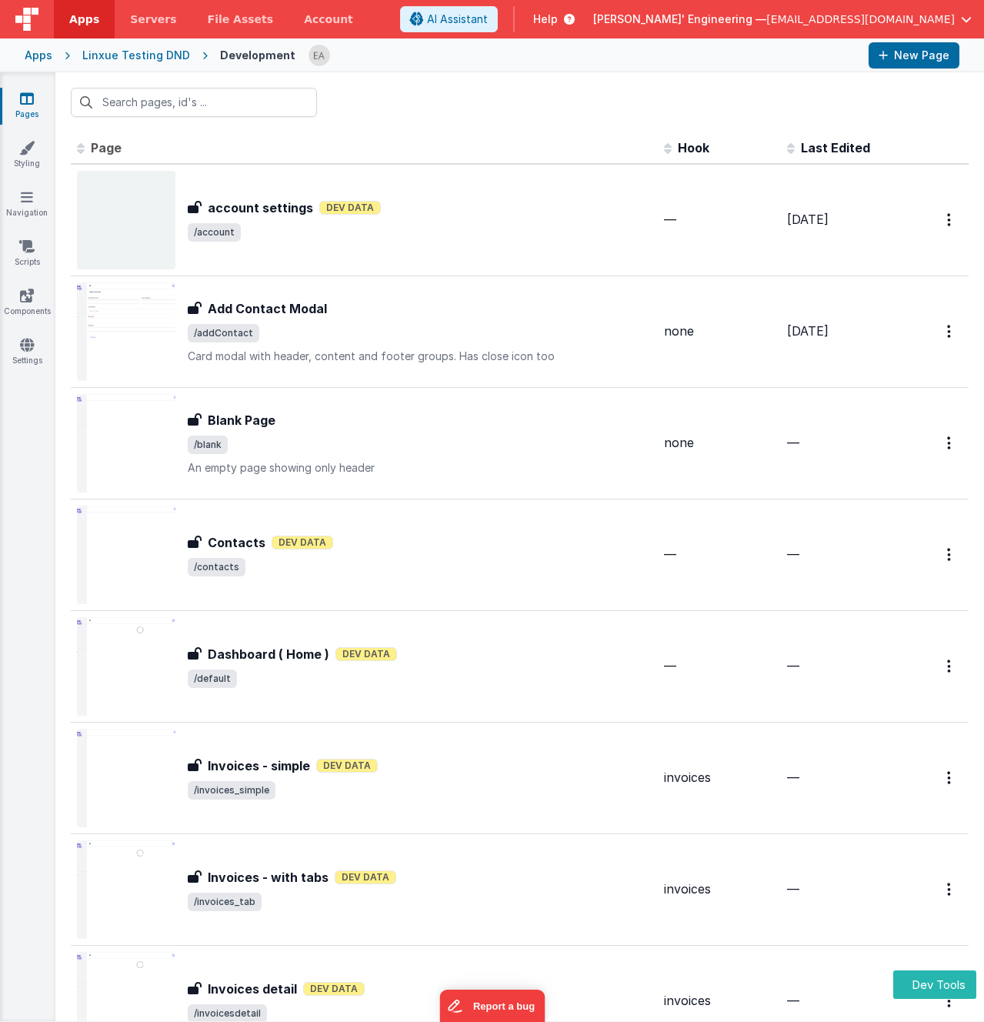
click at [391, 70] on div "Apps Linxue Testing DND Development New Page" at bounding box center [492, 55] width 984 height 34
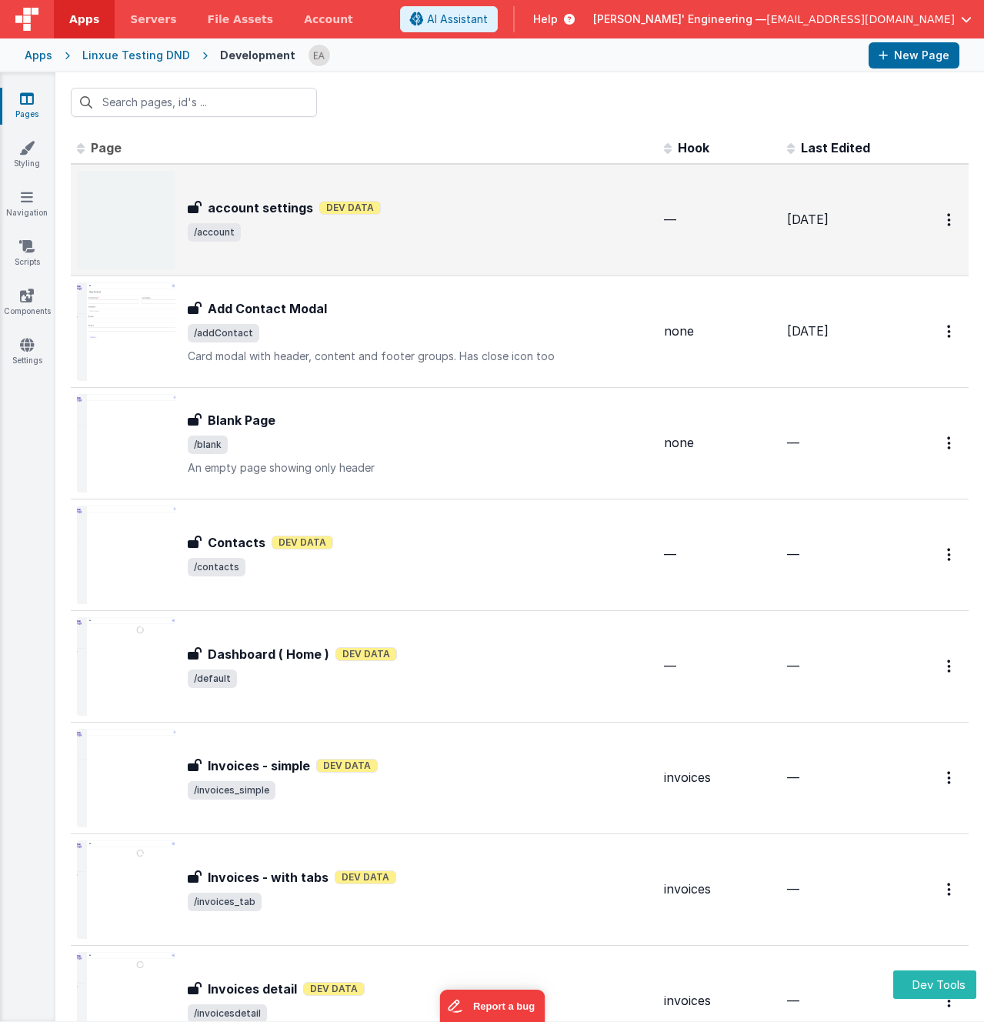
click at [454, 229] on span "/account" at bounding box center [420, 232] width 464 height 18
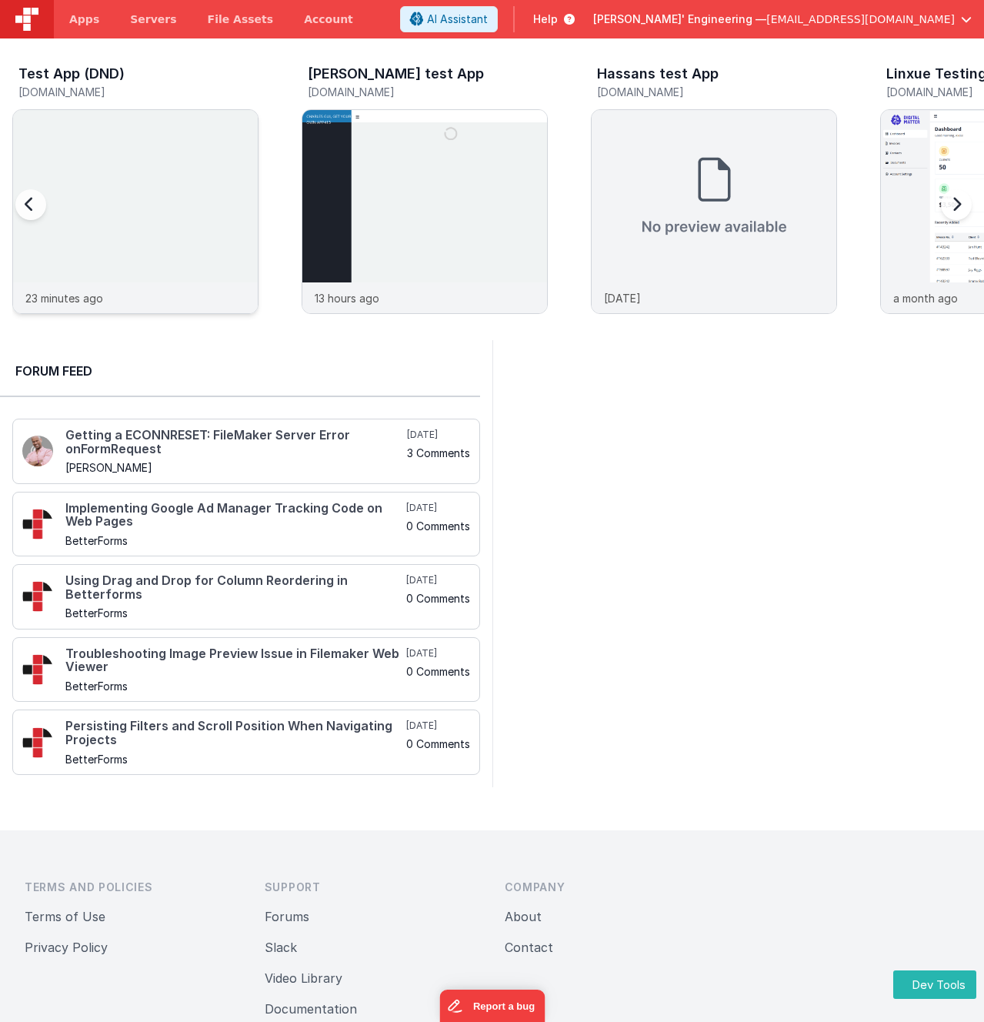
click at [112, 142] on img at bounding box center [135, 232] width 245 height 245
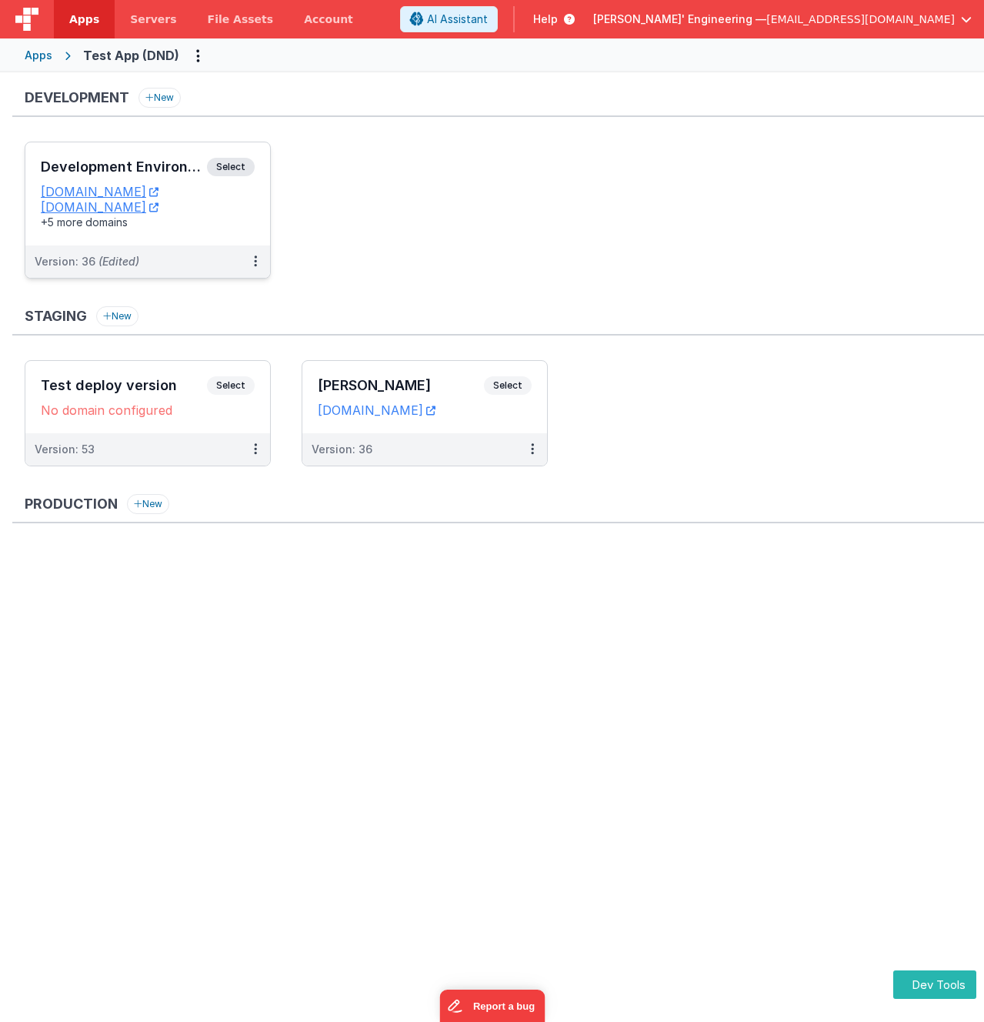
click at [242, 170] on span "Select" at bounding box center [231, 167] width 48 height 18
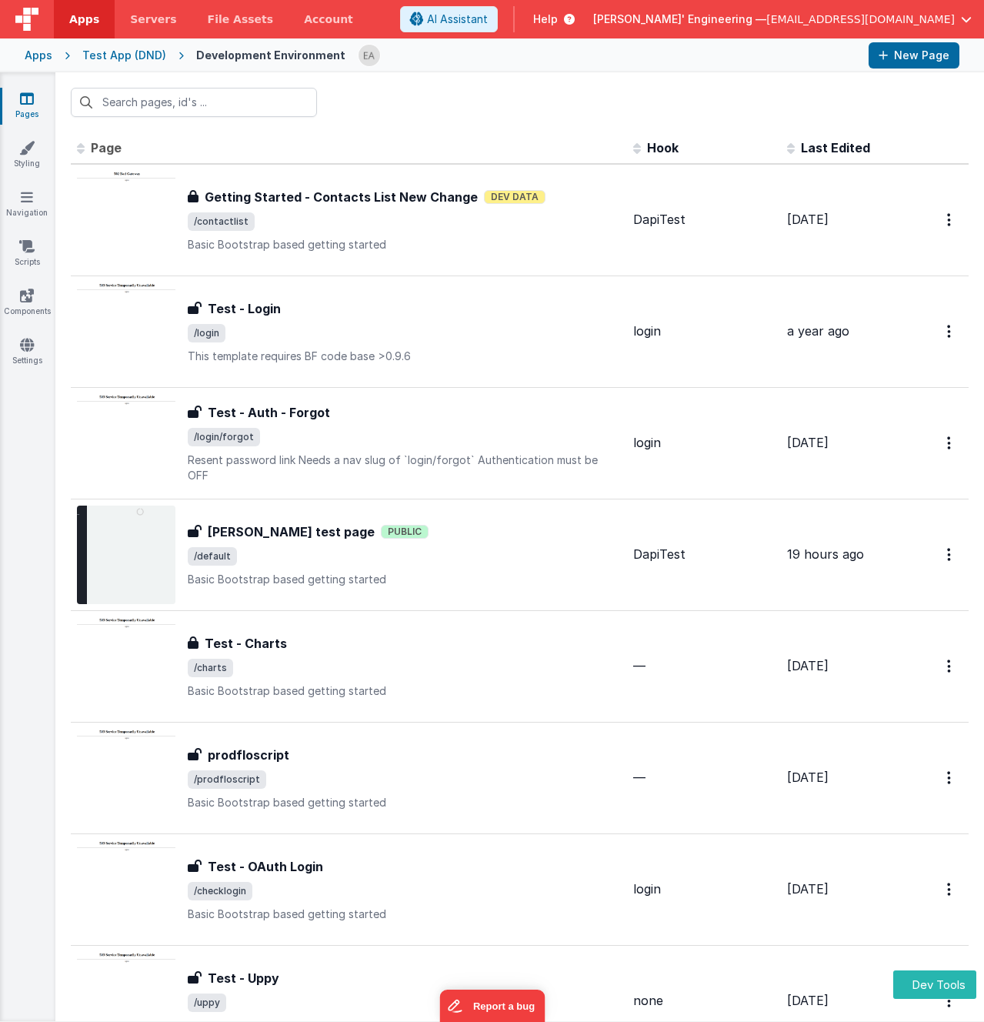
click at [475, 61] on div at bounding box center [607, 55] width 499 height 26
click at [39, 265] on link "Scripts" at bounding box center [26, 254] width 55 height 31
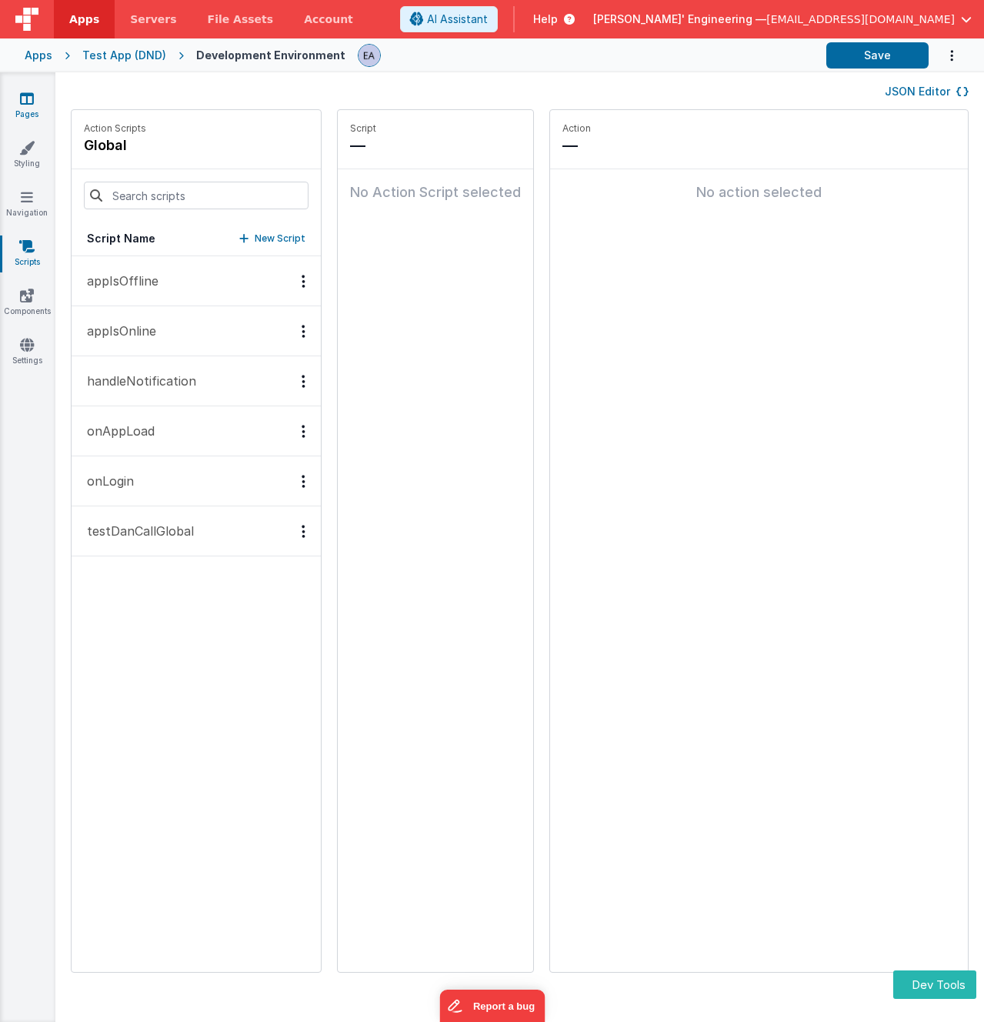
click at [30, 105] on icon at bounding box center [27, 98] width 14 height 15
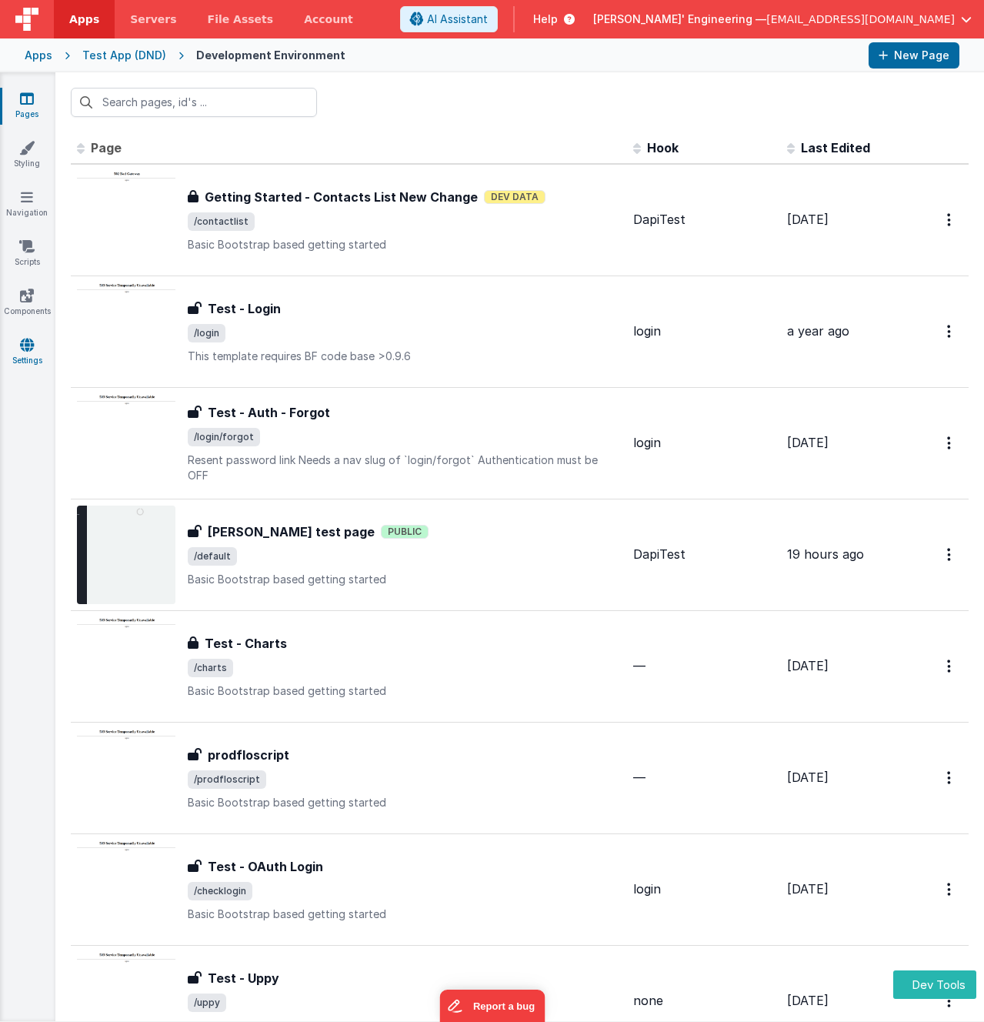
click at [22, 350] on icon at bounding box center [27, 344] width 14 height 15
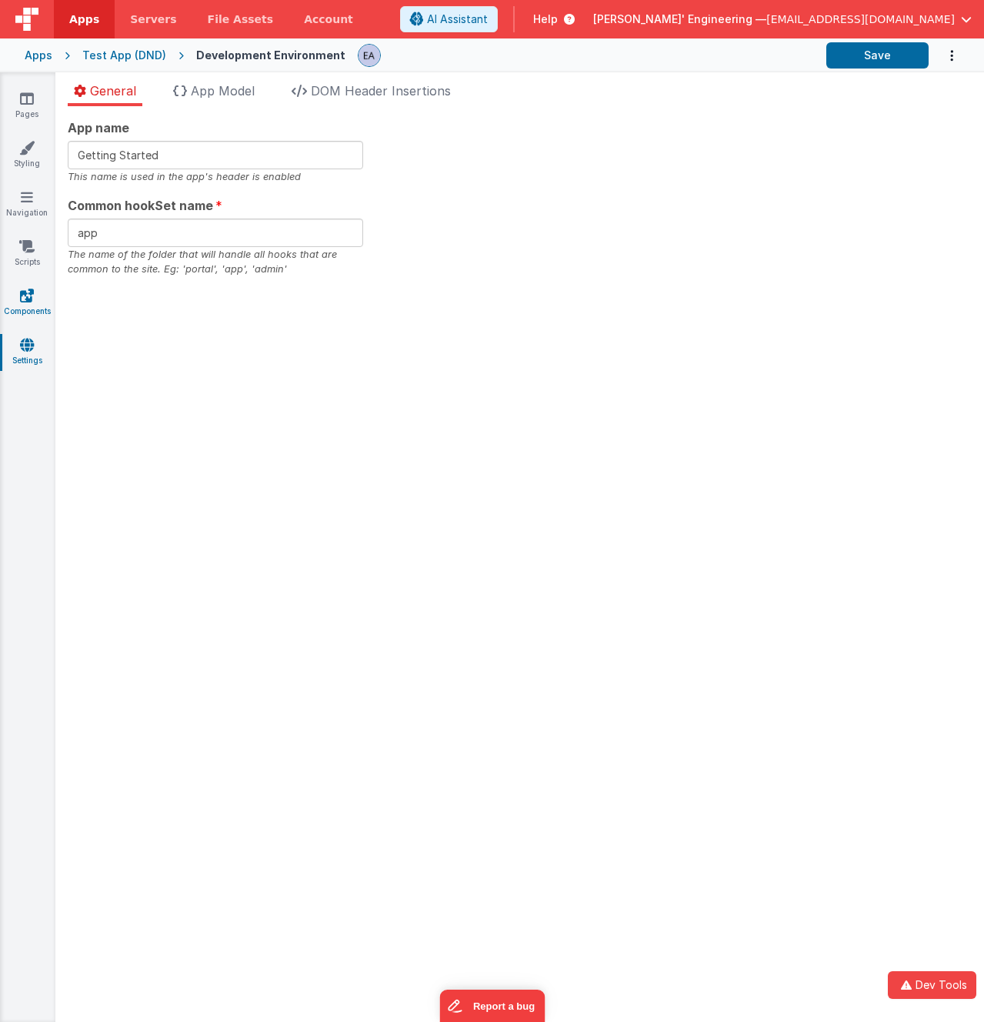
click at [26, 302] on link "Components" at bounding box center [26, 303] width 55 height 31
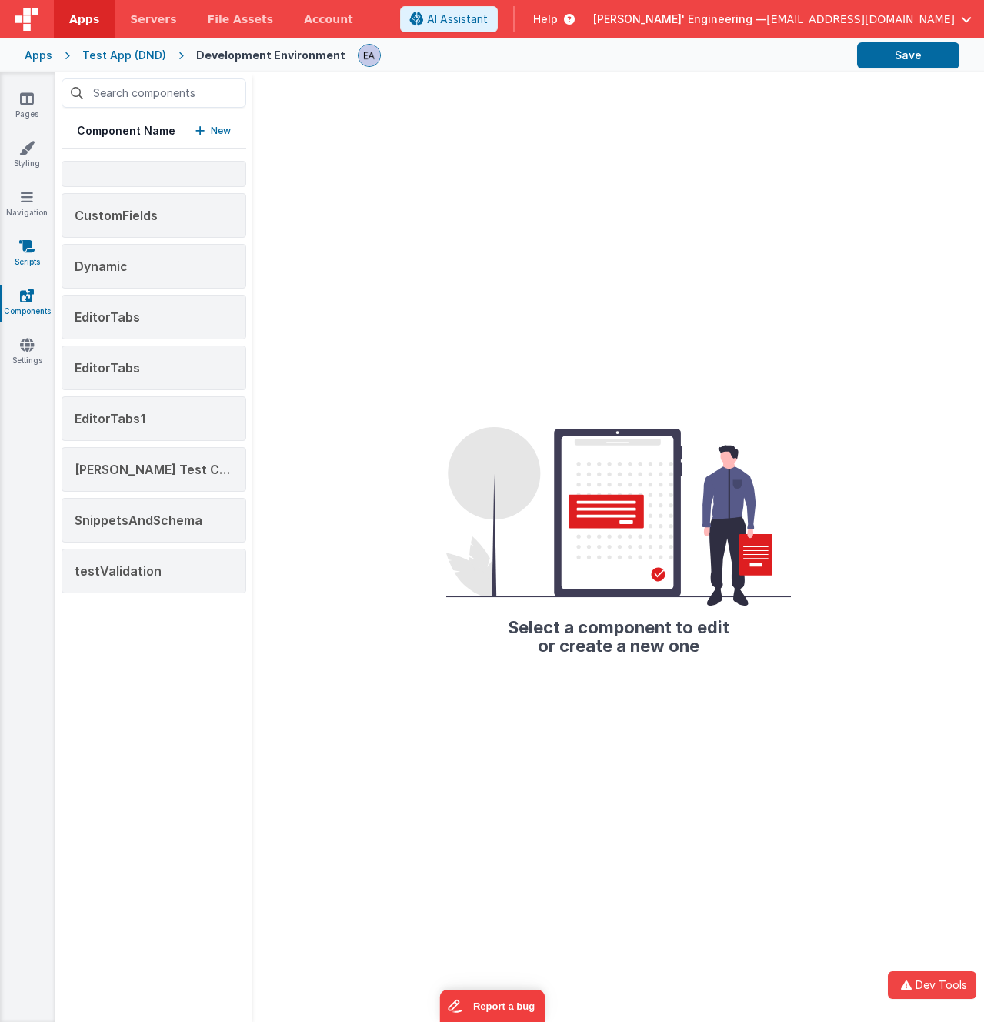
click at [30, 263] on link "Scripts" at bounding box center [26, 254] width 55 height 31
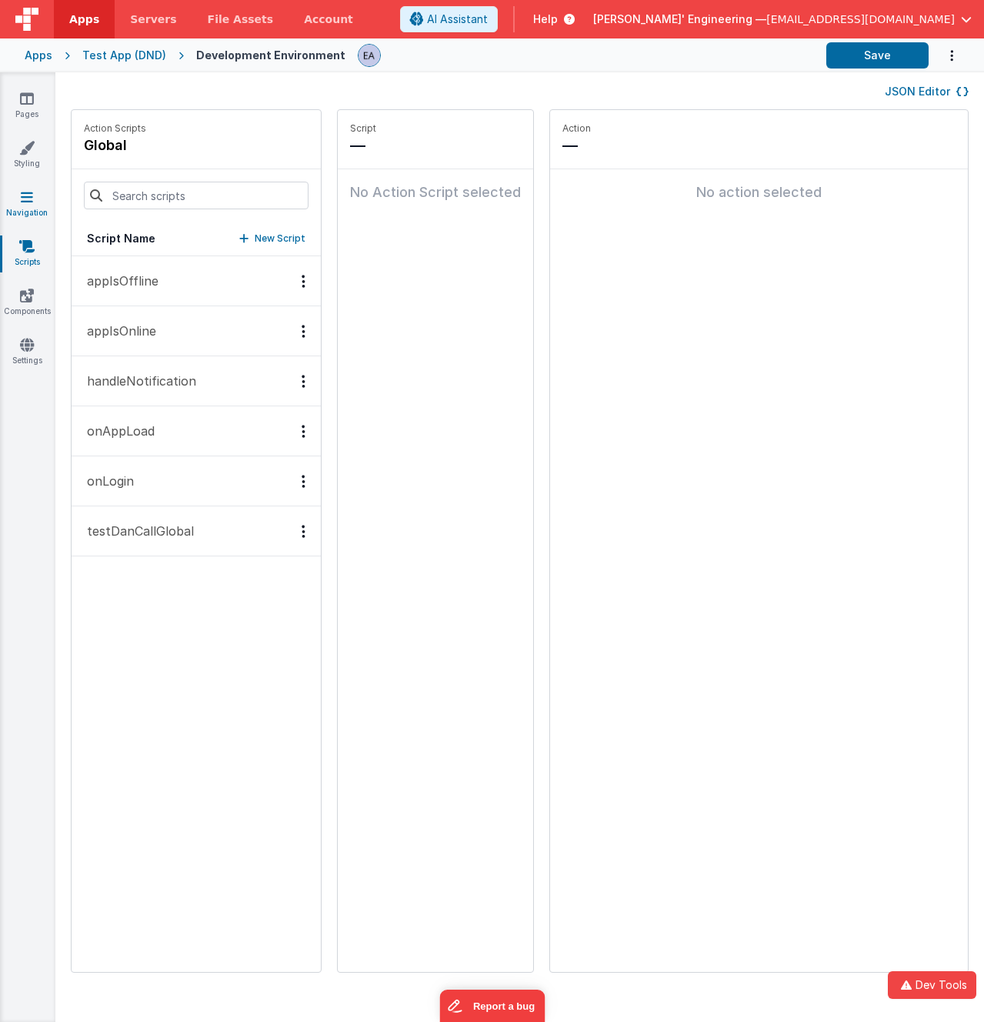
click at [32, 205] on link "Navigation" at bounding box center [26, 204] width 55 height 31
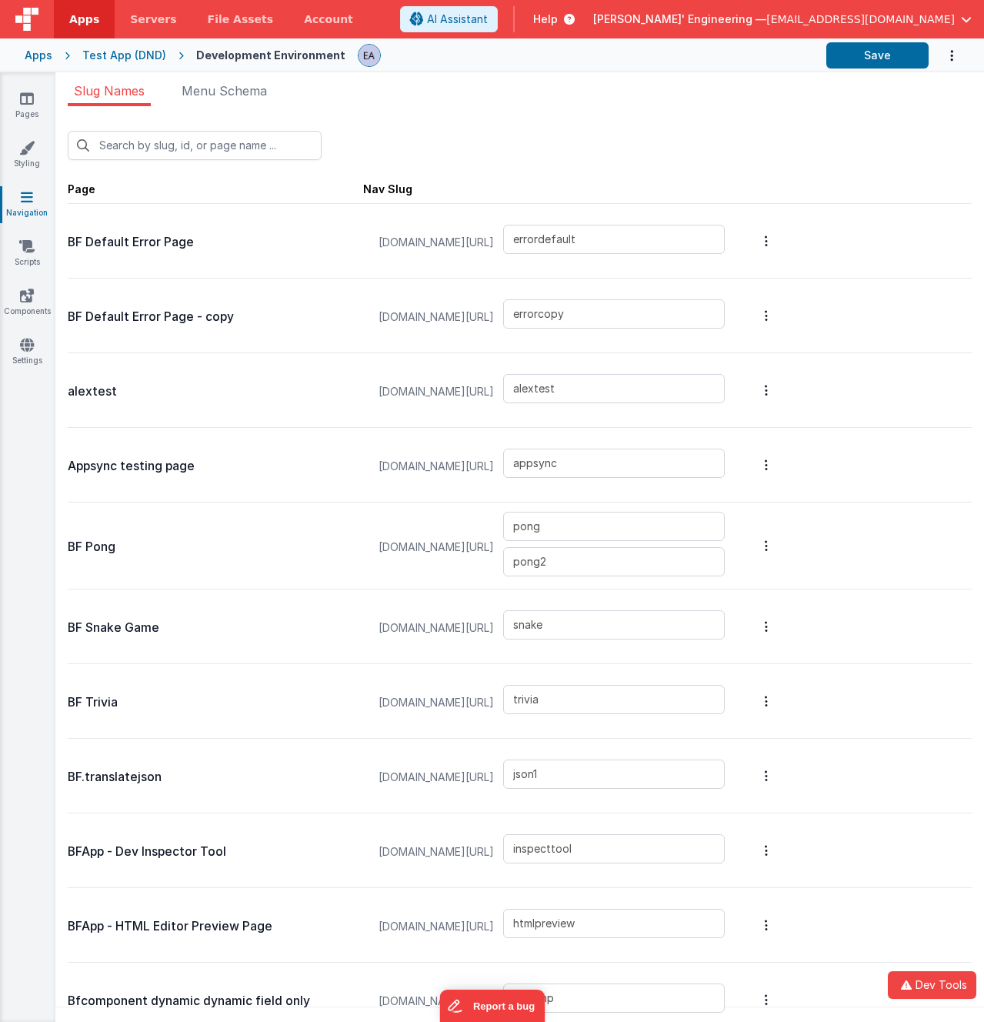
click at [467, 119] on div "New Slug" at bounding box center [520, 140] width 904 height 42
click at [17, 251] on link "Scripts" at bounding box center [26, 254] width 55 height 31
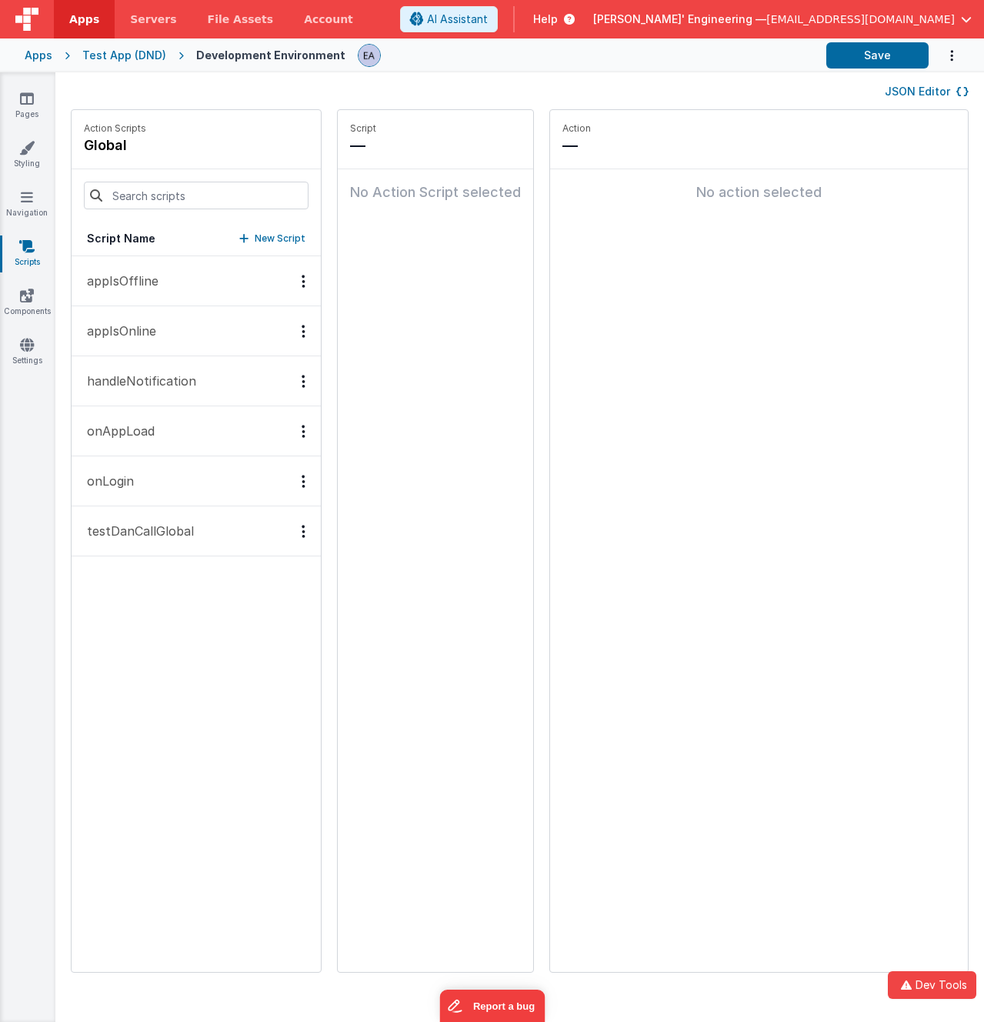
click at [99, 89] on div "JSON Editor" at bounding box center [520, 91] width 898 height 18
click at [446, 79] on div "JSON Editor" at bounding box center [519, 90] width 929 height 37
click at [42, 52] on div "Apps" at bounding box center [39, 55] width 28 height 15
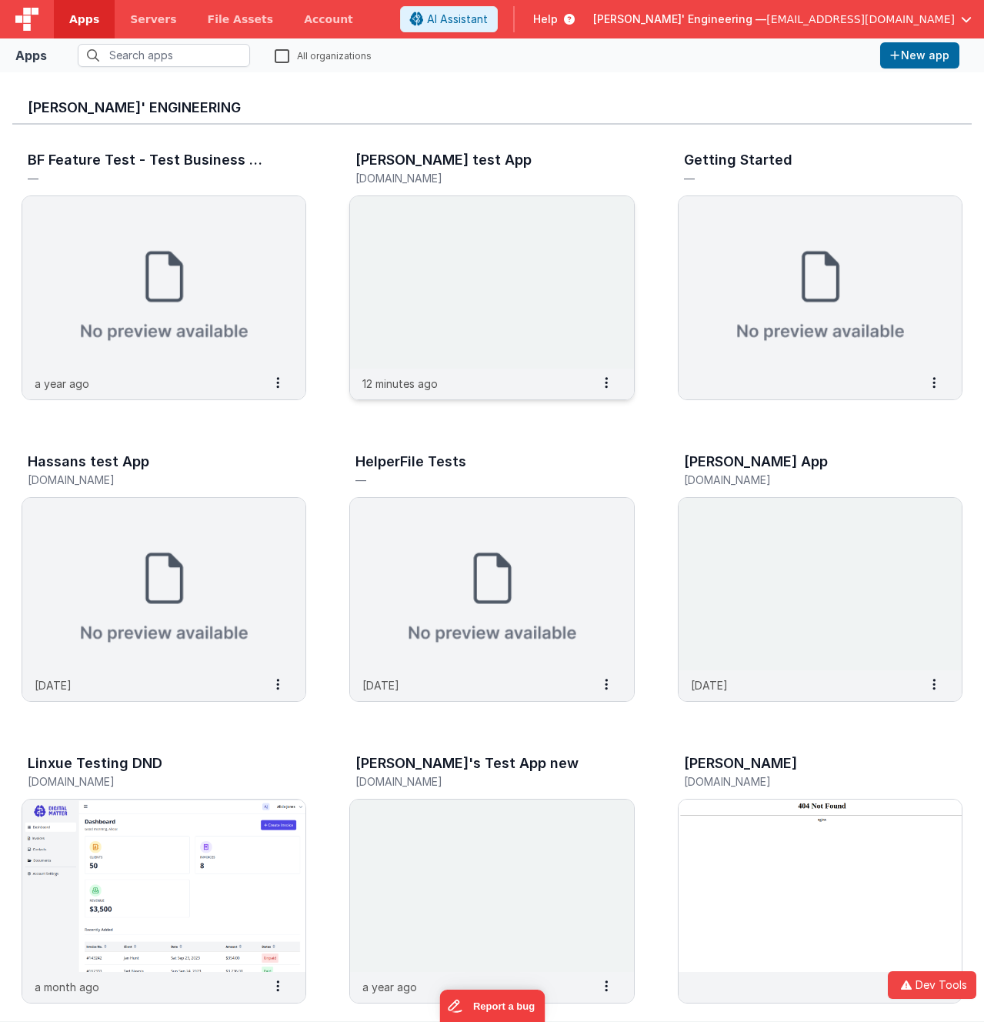
click at [473, 308] on img at bounding box center [491, 282] width 283 height 172
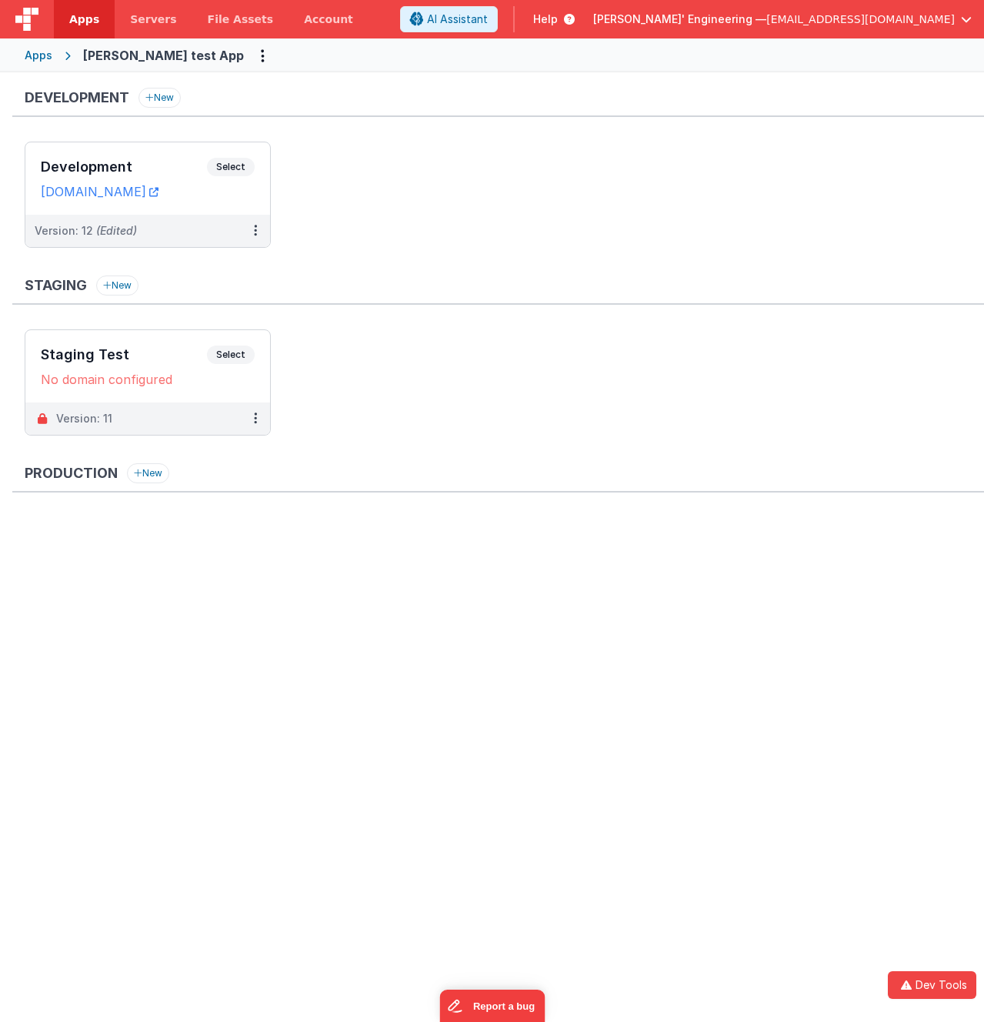
click at [342, 63] on div "Apps Charles GUI test App" at bounding box center [492, 55] width 984 height 34
click at [229, 164] on span "Select" at bounding box center [231, 167] width 48 height 18
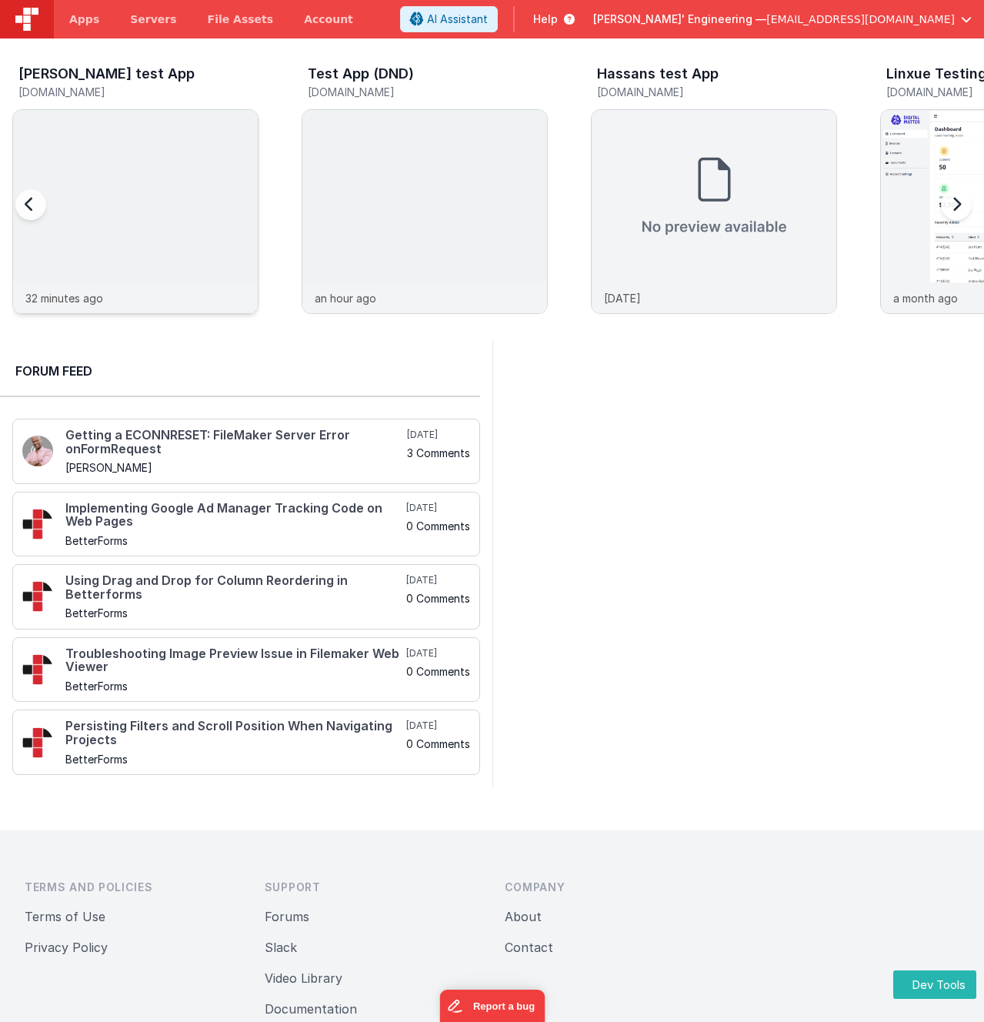
click at [151, 161] on img at bounding box center [135, 232] width 245 height 245
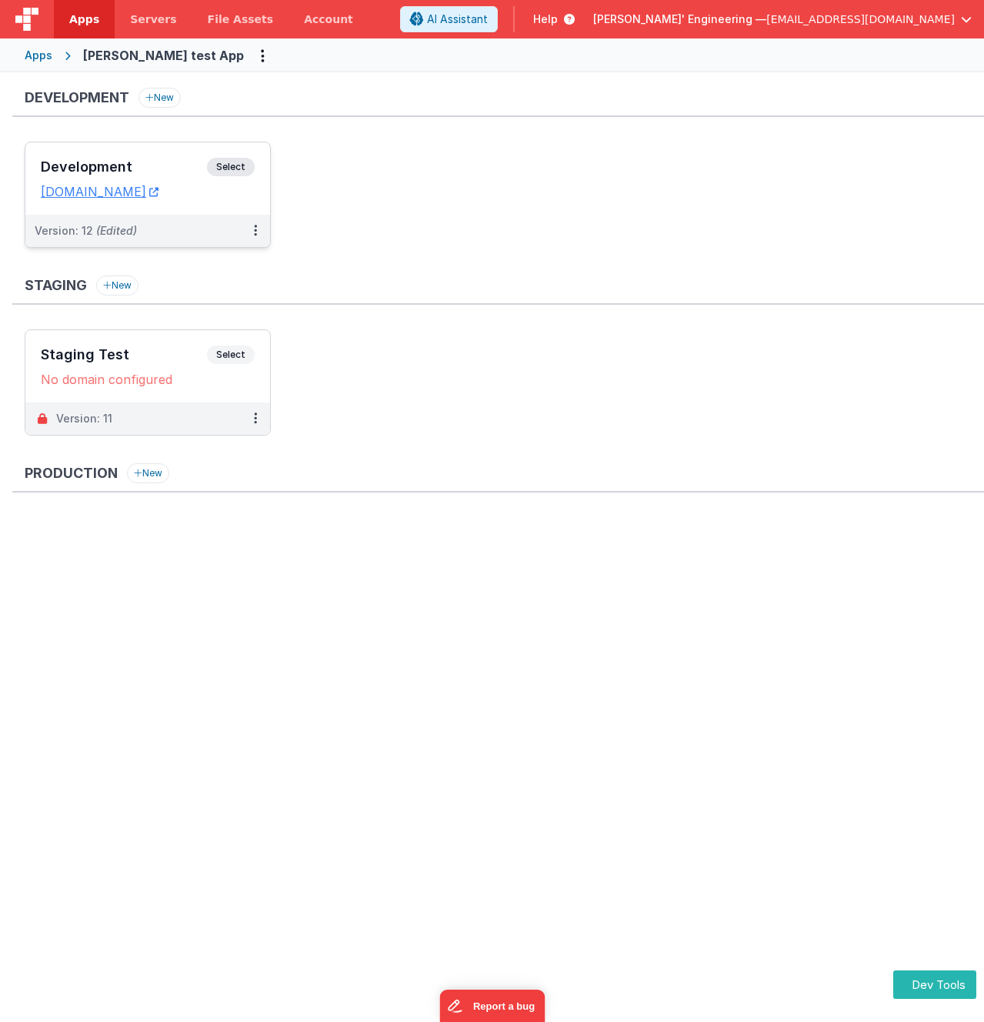
click at [229, 166] on span "Select" at bounding box center [231, 167] width 48 height 18
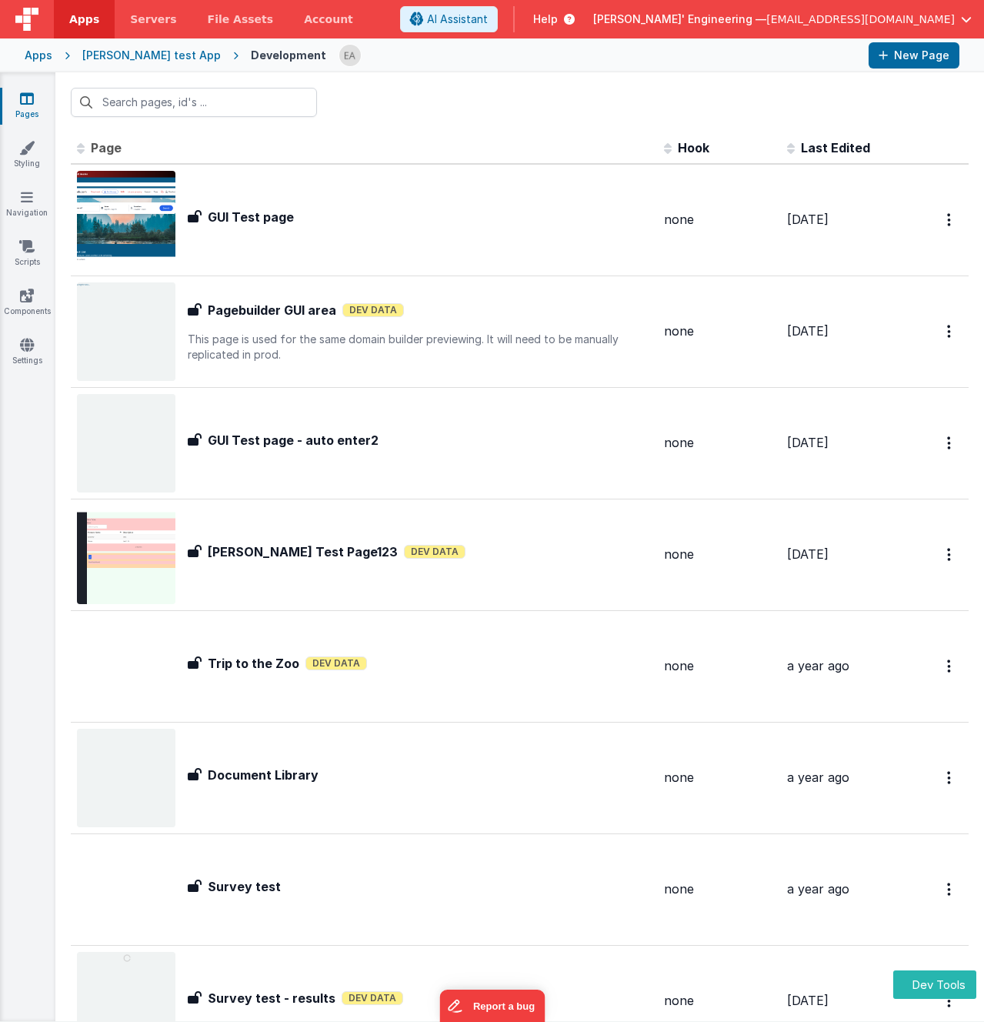
click at [414, 115] on div at bounding box center [519, 102] width 929 height 60
click at [428, 117] on div at bounding box center [519, 102] width 929 height 60
click at [18, 145] on link "Styling" at bounding box center [26, 155] width 55 height 31
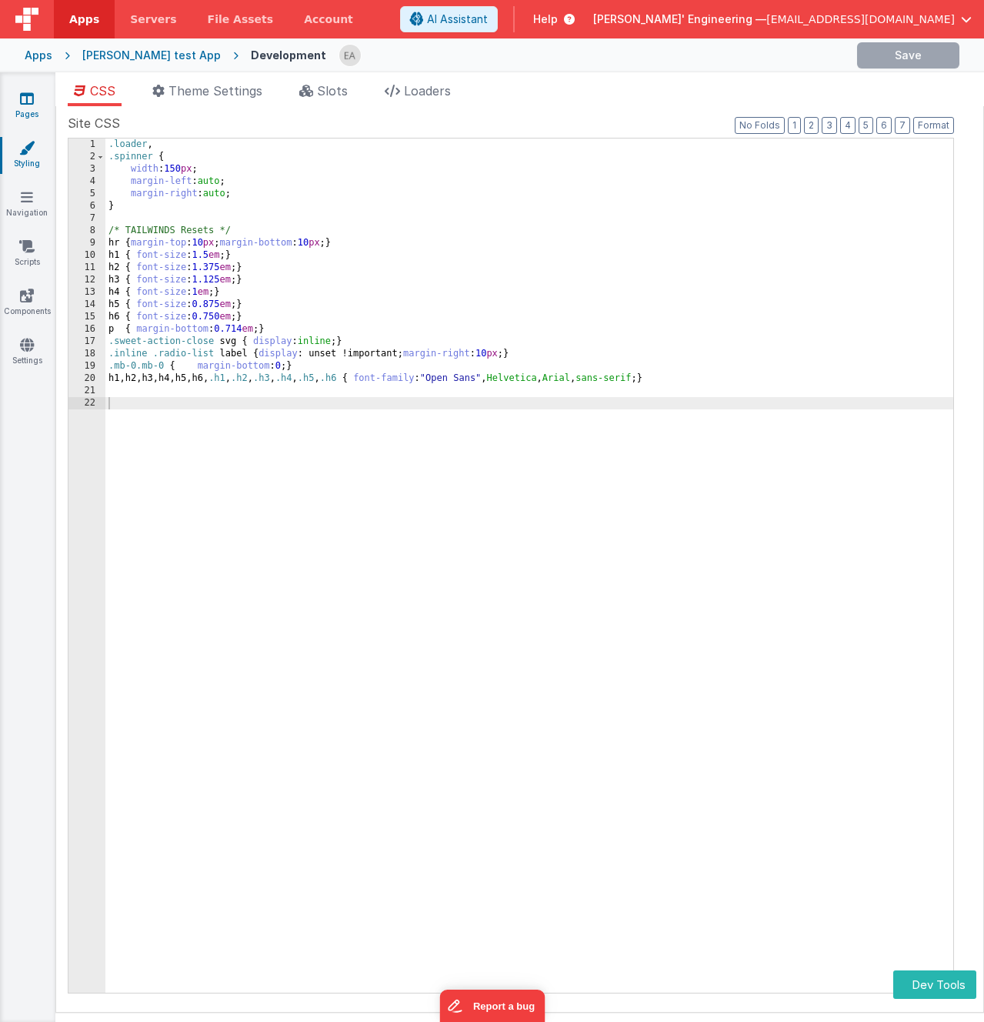
click at [26, 102] on icon at bounding box center [27, 98] width 14 height 15
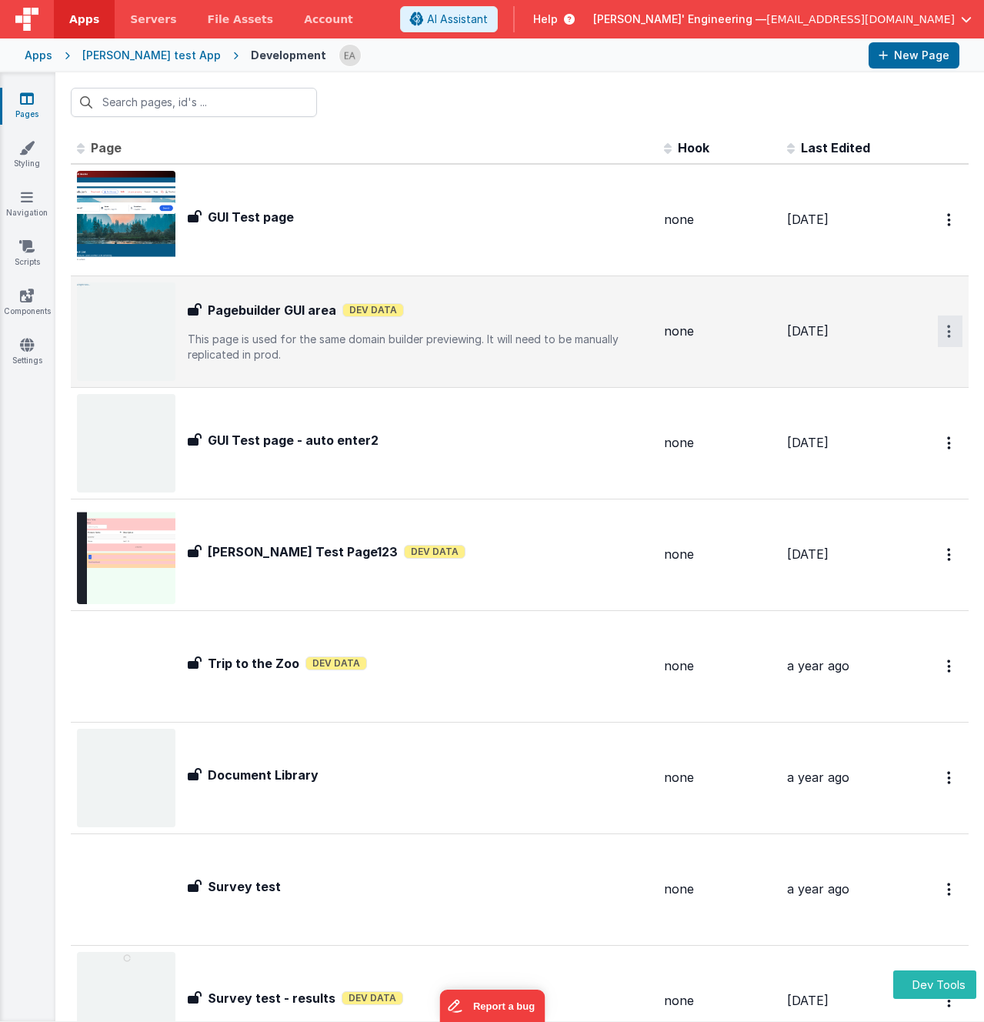
click at [947, 338] on icon "Options" at bounding box center [949, 331] width 4 height 13
click at [902, 371] on link "Legacy Editor" at bounding box center [894, 367] width 135 height 28
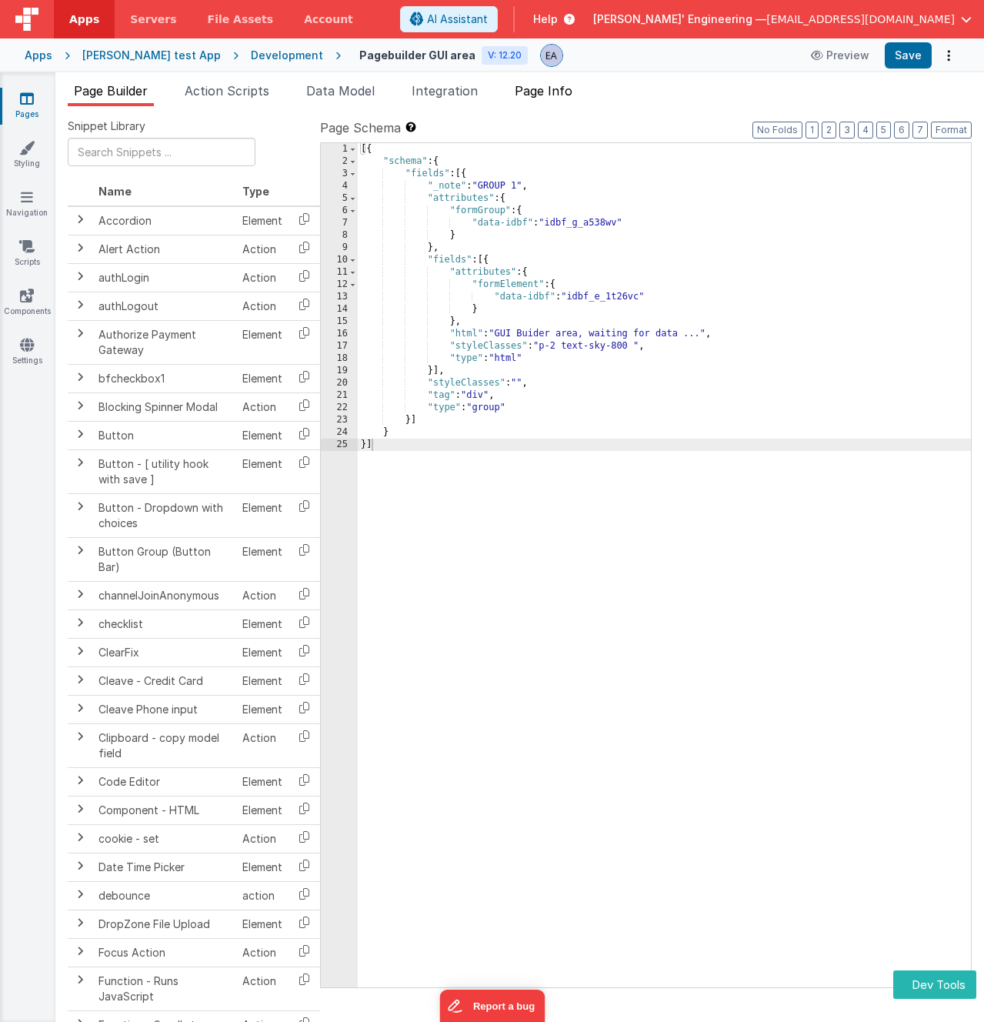
click at [560, 104] on li "Page Info" at bounding box center [544, 94] width 70 height 25
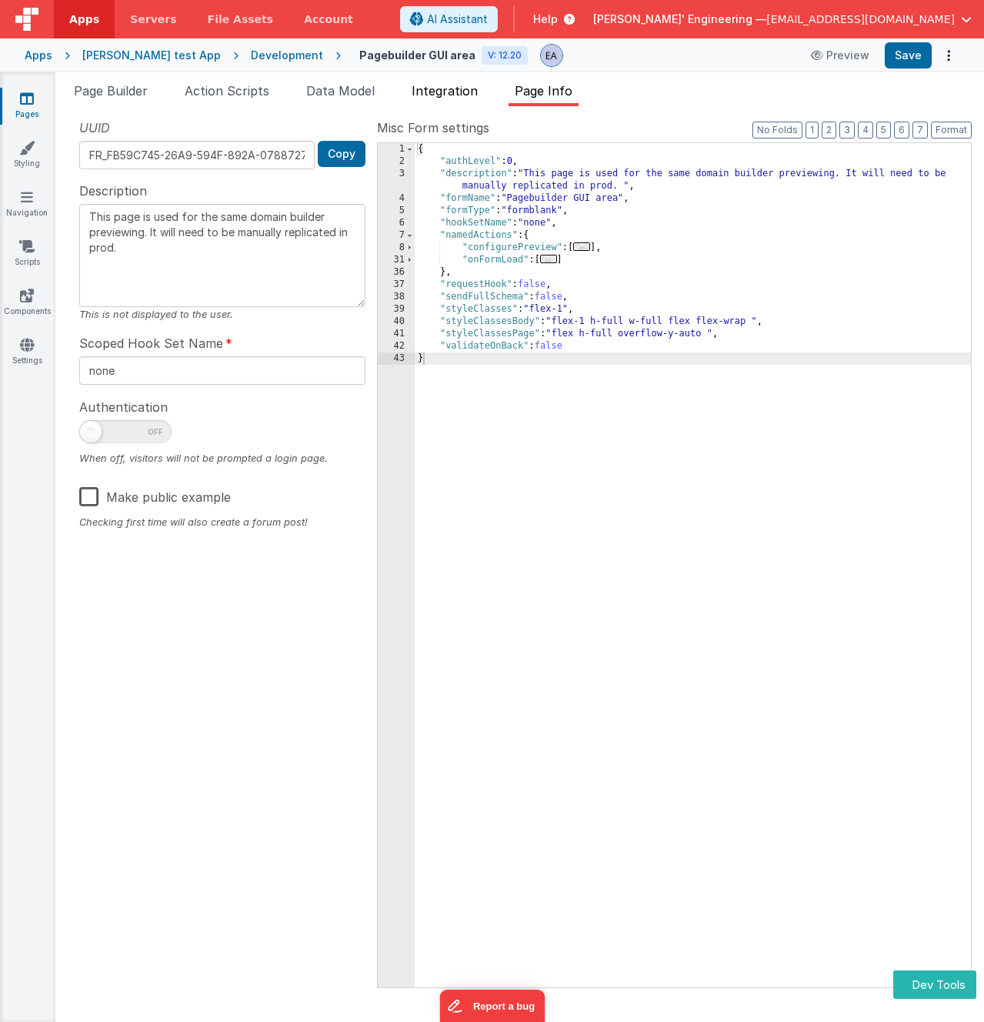
click at [476, 94] on span "Integration" at bounding box center [445, 90] width 66 height 15
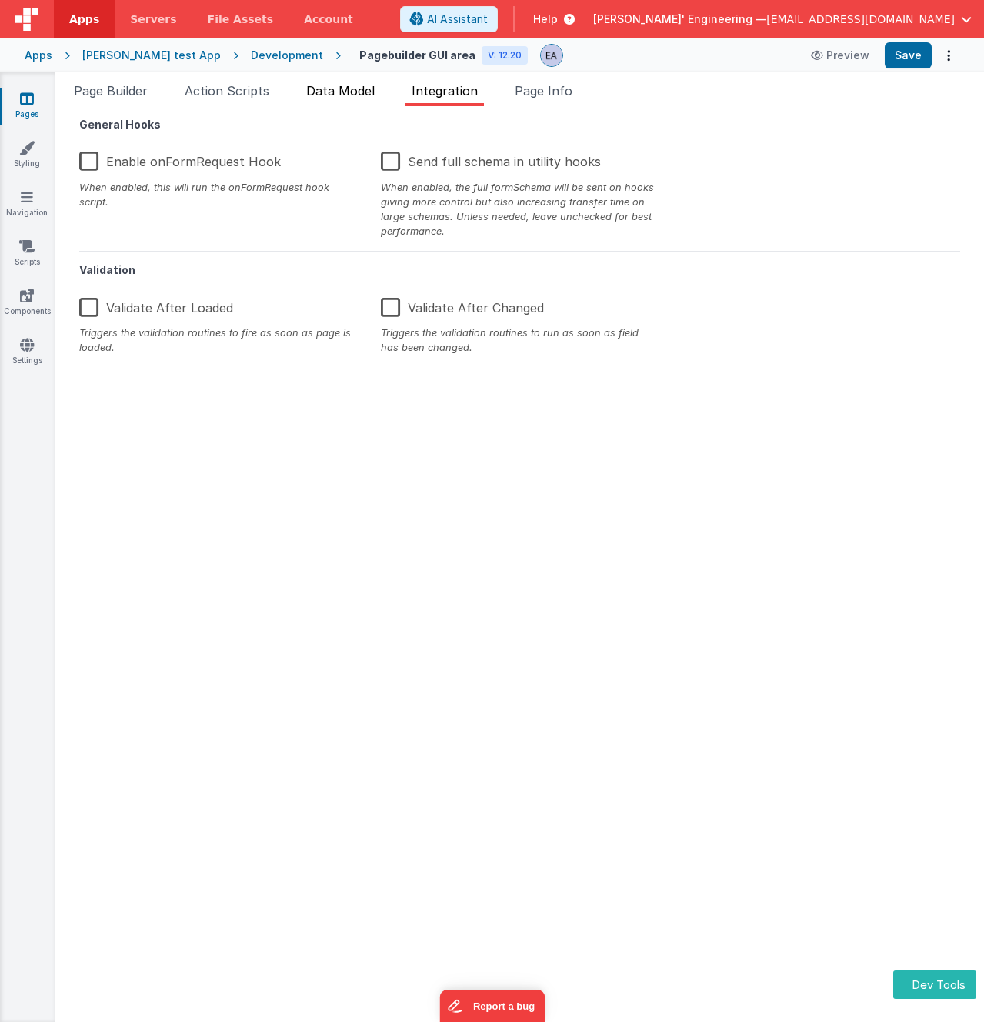
click at [379, 95] on li "Data Model" at bounding box center [340, 94] width 81 height 25
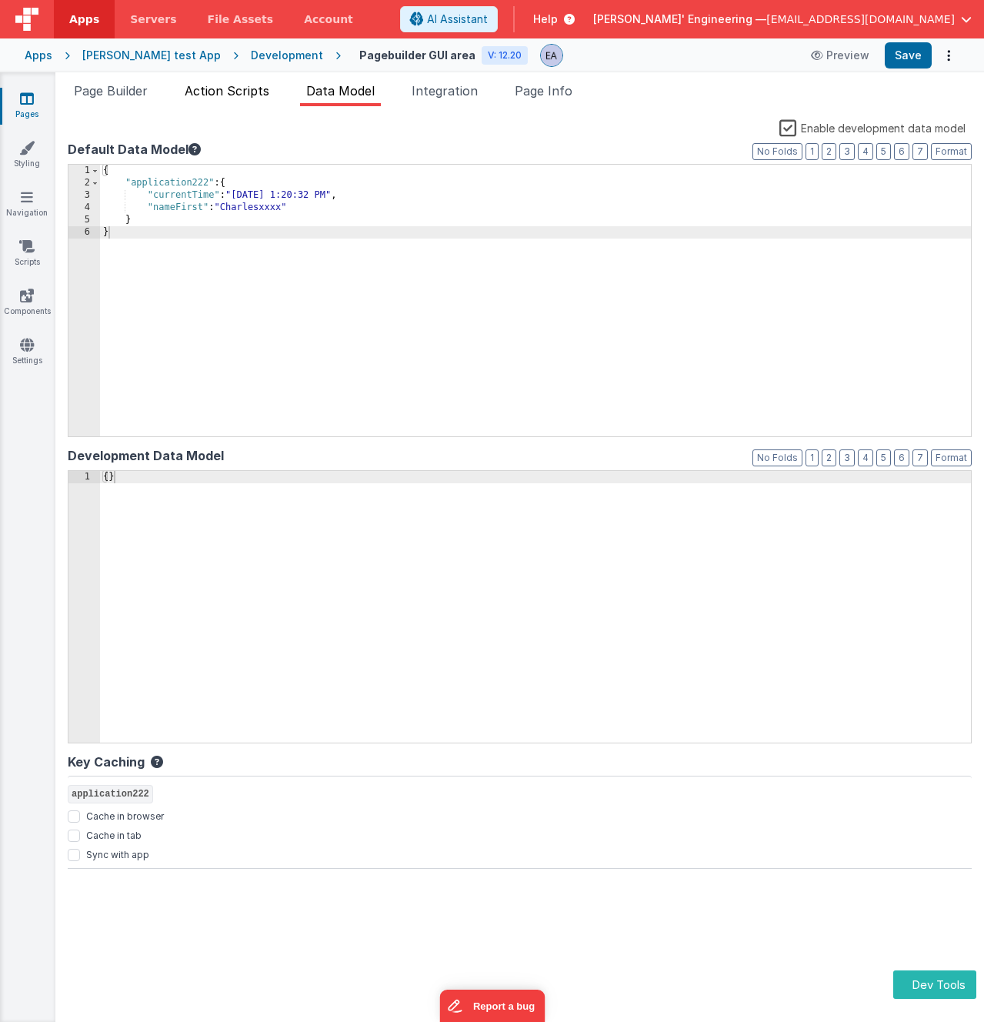
click at [246, 90] on span "Action Scripts" at bounding box center [227, 90] width 85 height 15
